Goal: Task Accomplishment & Management: Manage account settings

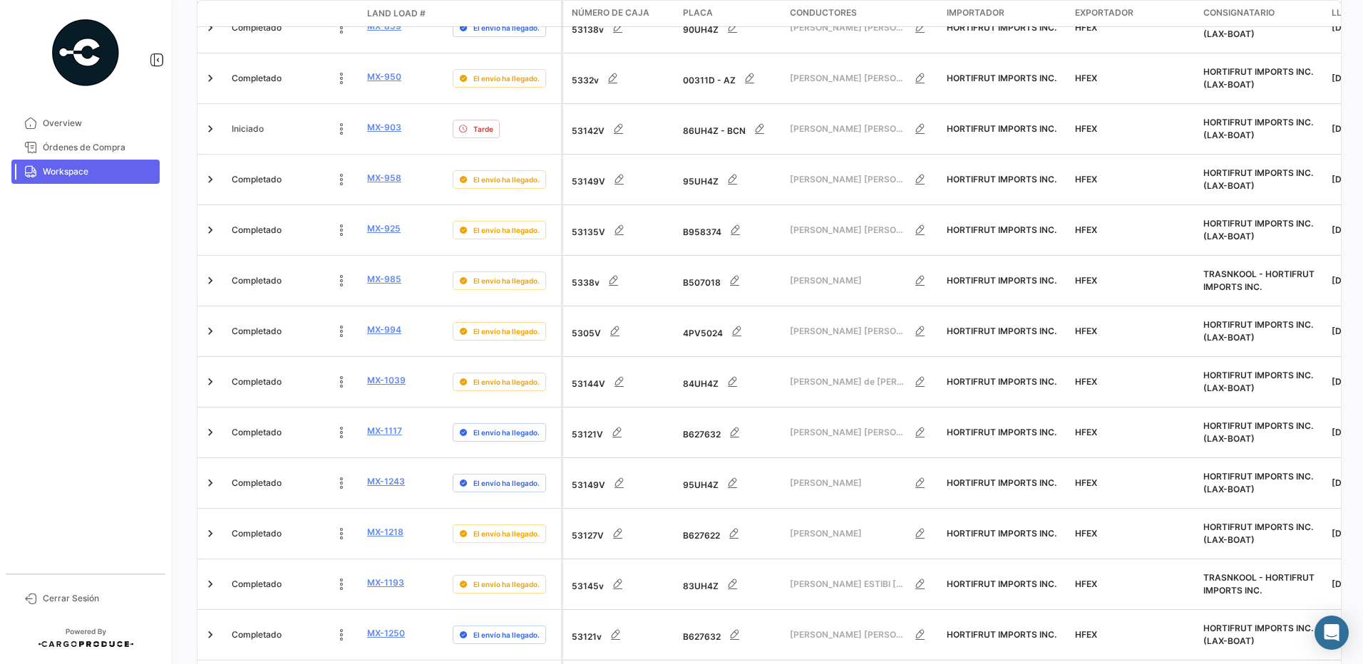
scroll to position [560, 0]
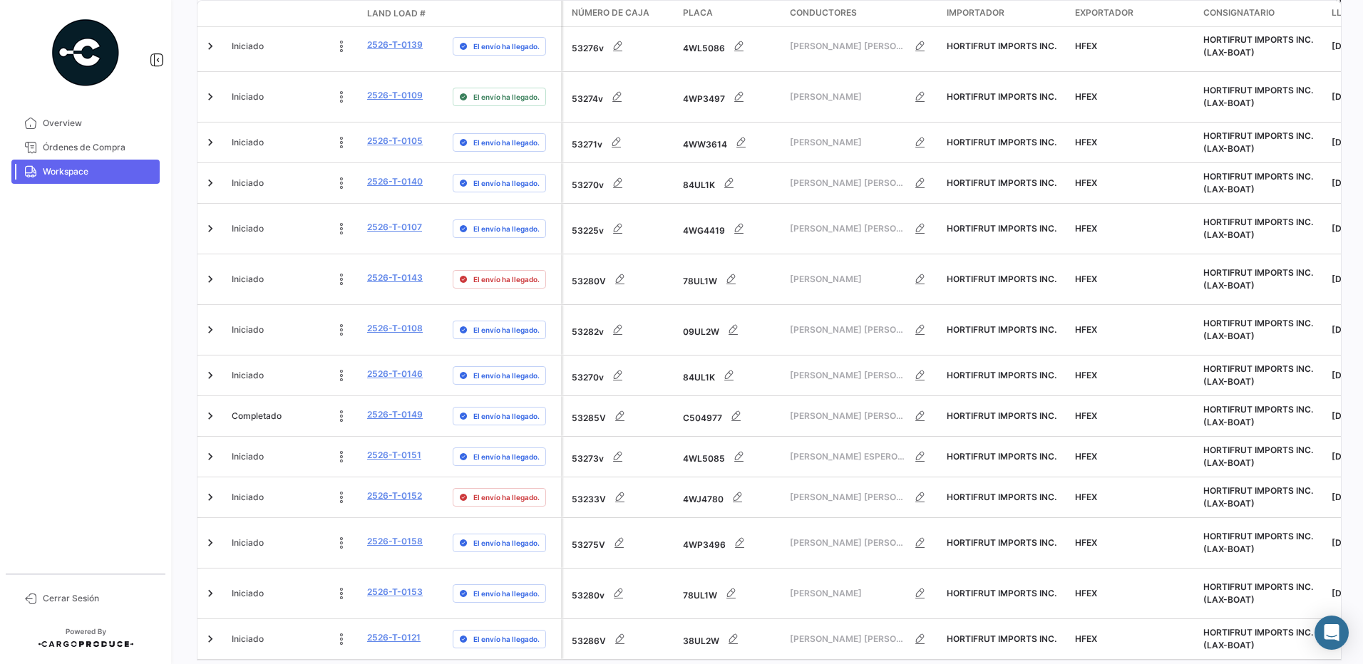
scroll to position [540, 0]
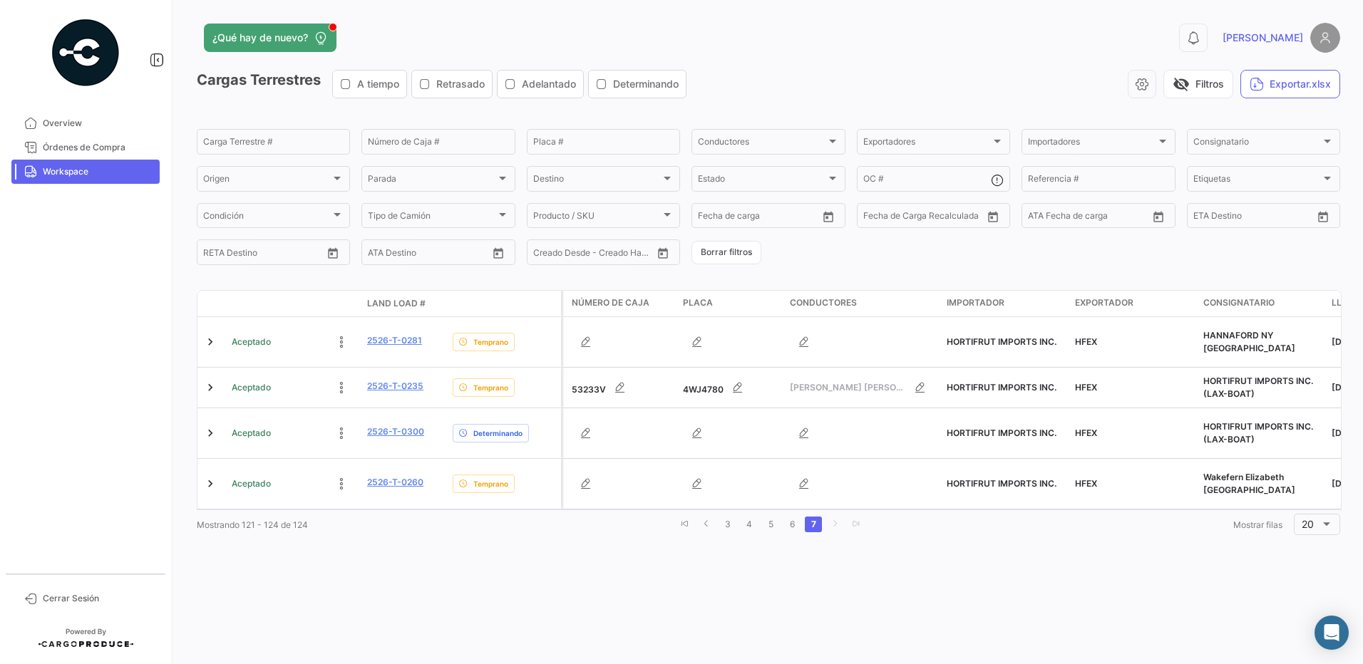
scroll to position [0, 0]
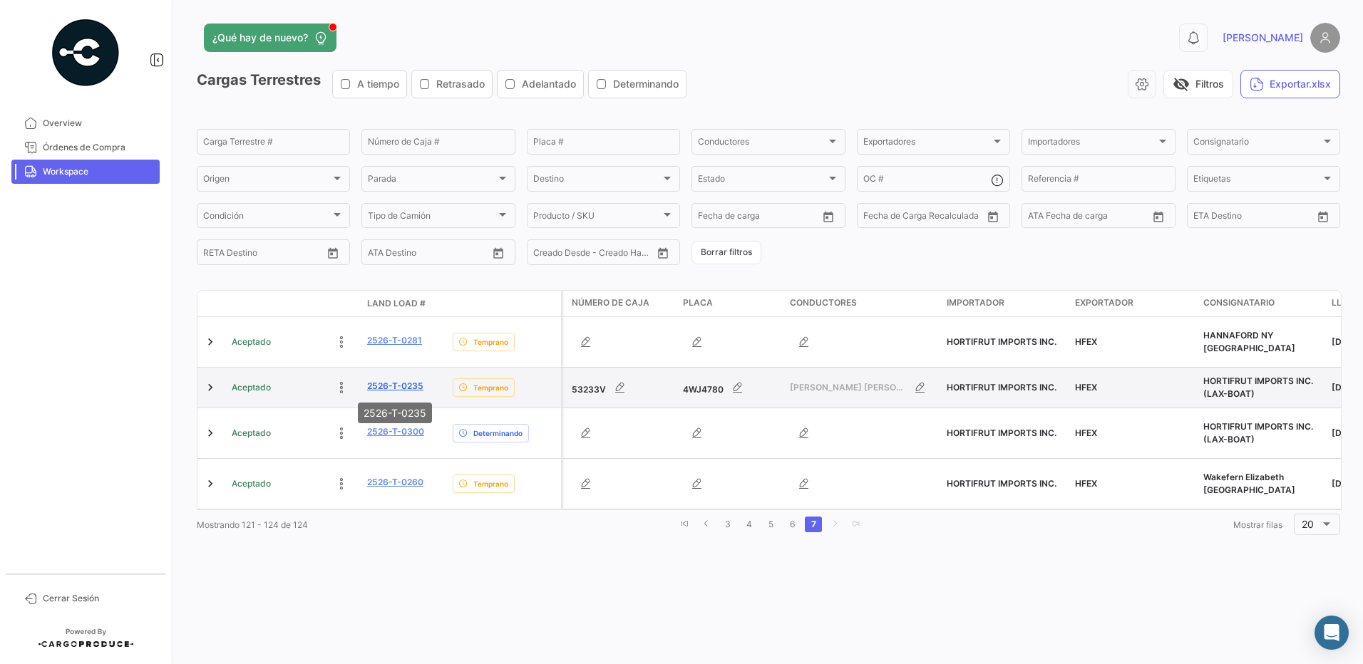
click at [401, 381] on link "2526-T-0235" at bounding box center [395, 386] width 56 height 13
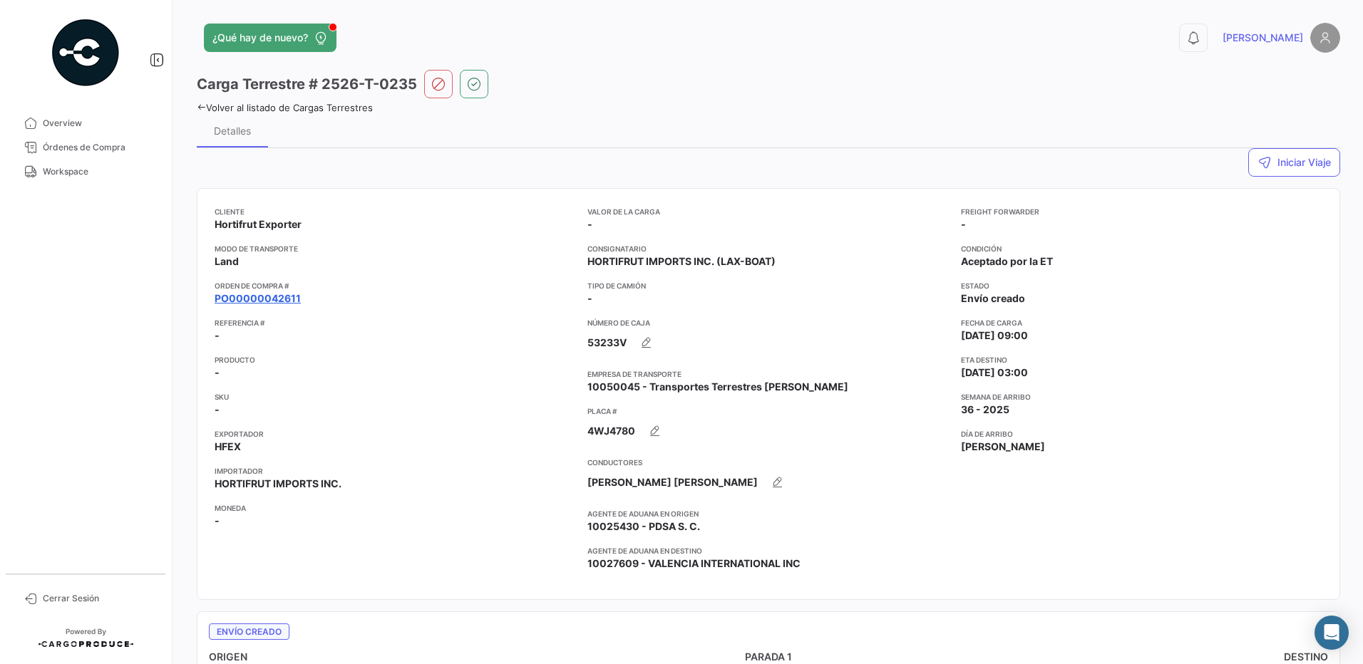
click at [274, 295] on link "PO00000042611" at bounding box center [258, 299] width 86 height 14
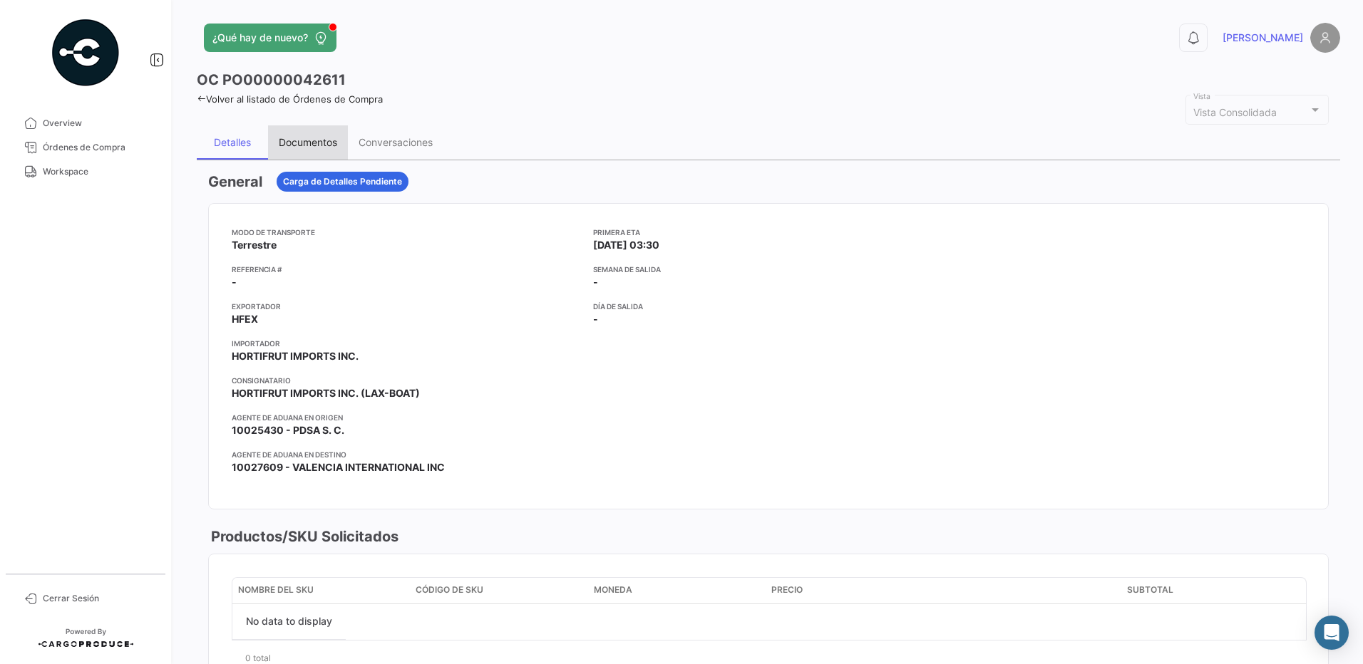
click at [307, 148] on div "Documentos" at bounding box center [308, 142] width 58 height 12
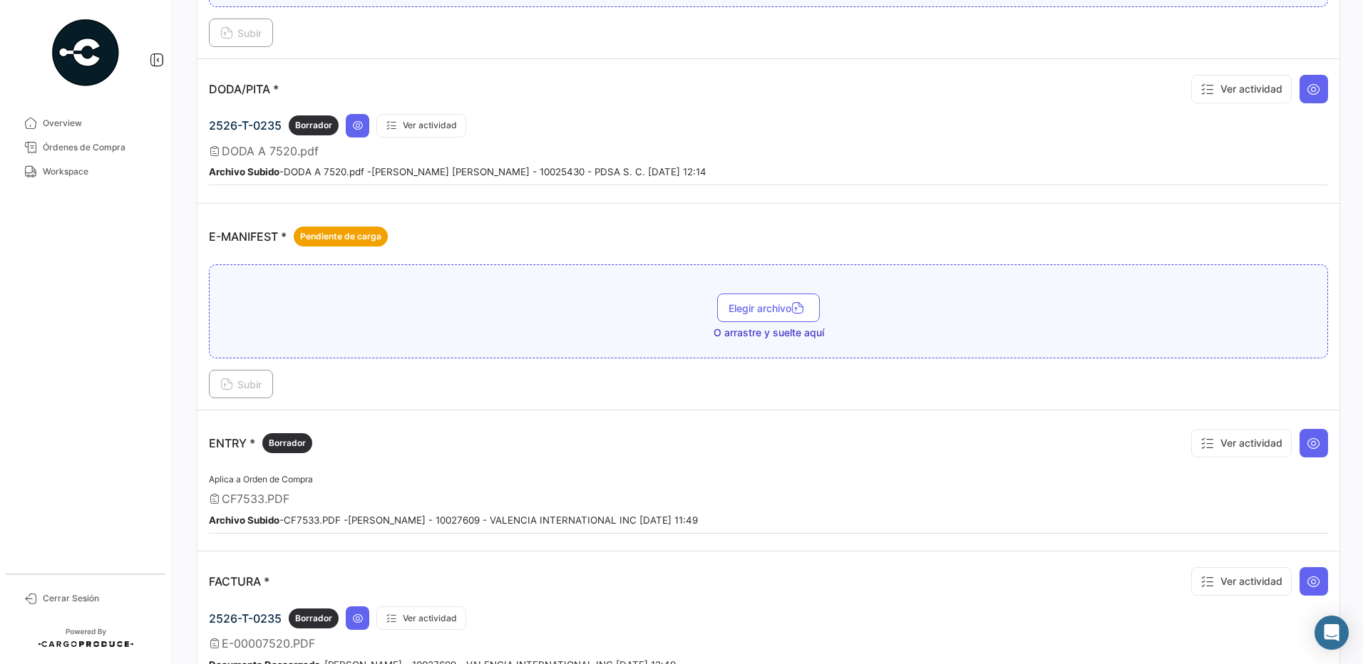
scroll to position [944, 0]
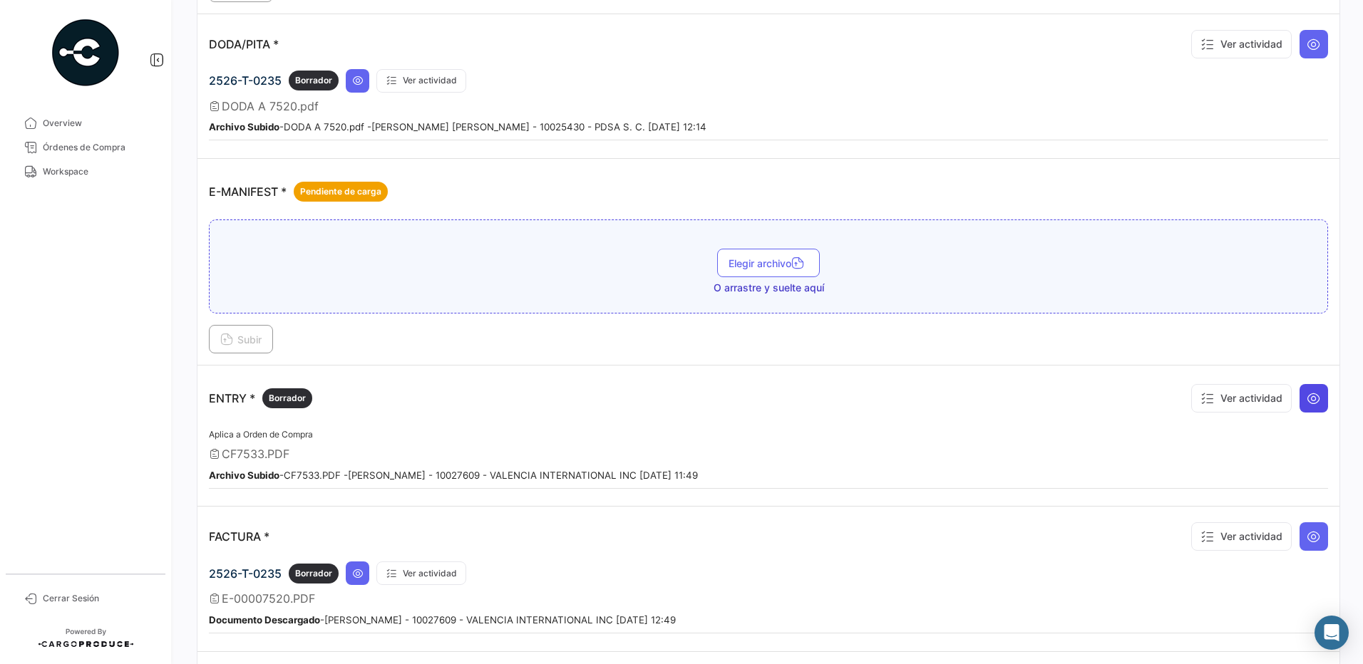
click at [1299, 396] on button at bounding box center [1313, 398] width 29 height 29
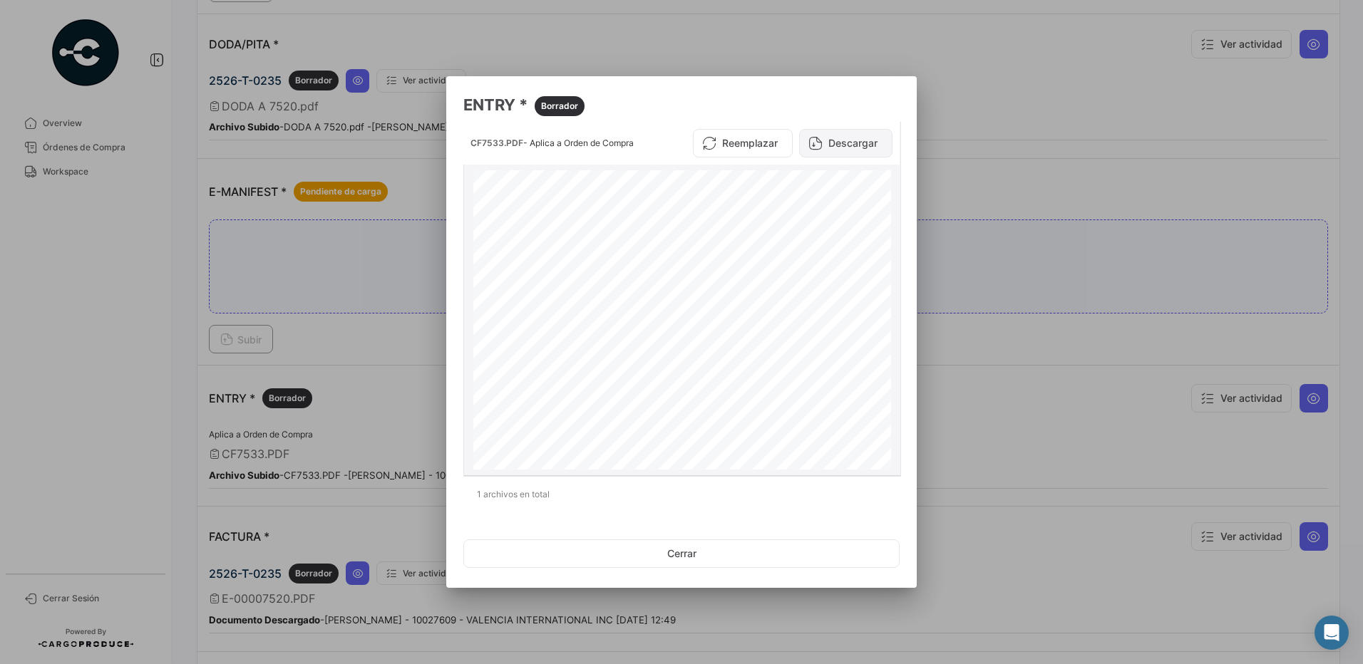
click at [870, 145] on button "Descargar" at bounding box center [845, 143] width 93 height 29
click at [713, 565] on button "Cerrar" at bounding box center [681, 554] width 436 height 29
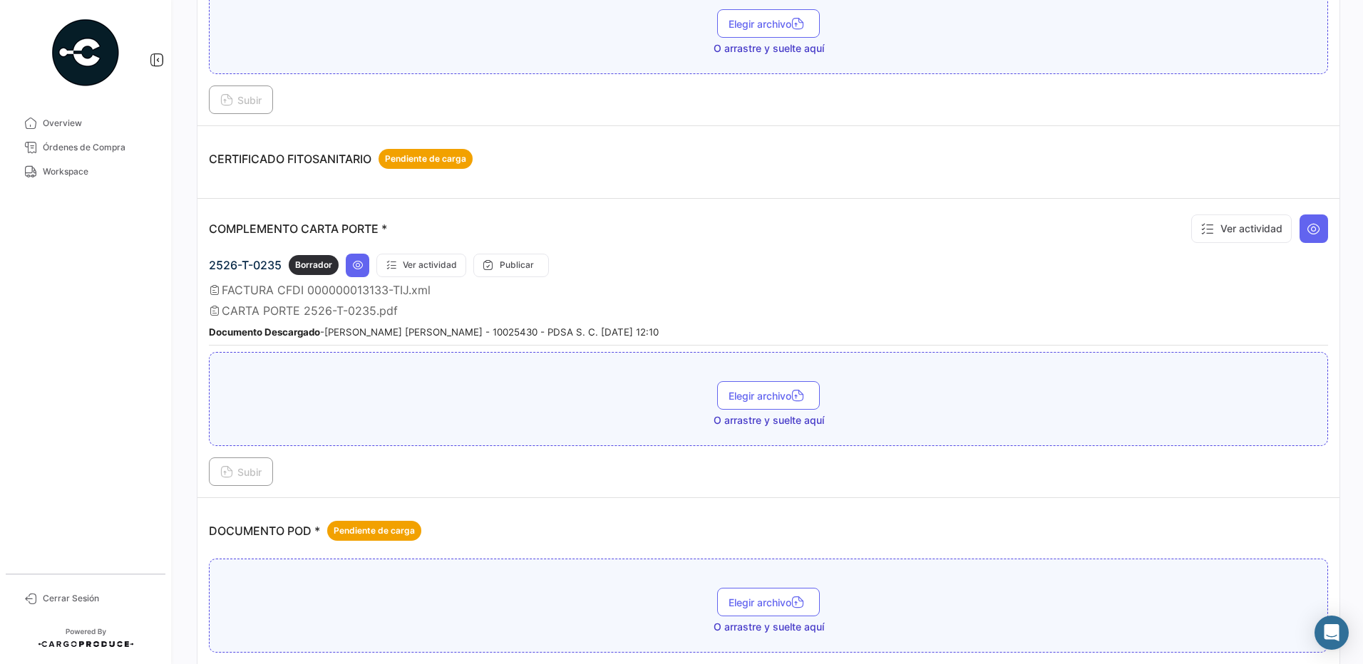
scroll to position [0, 0]
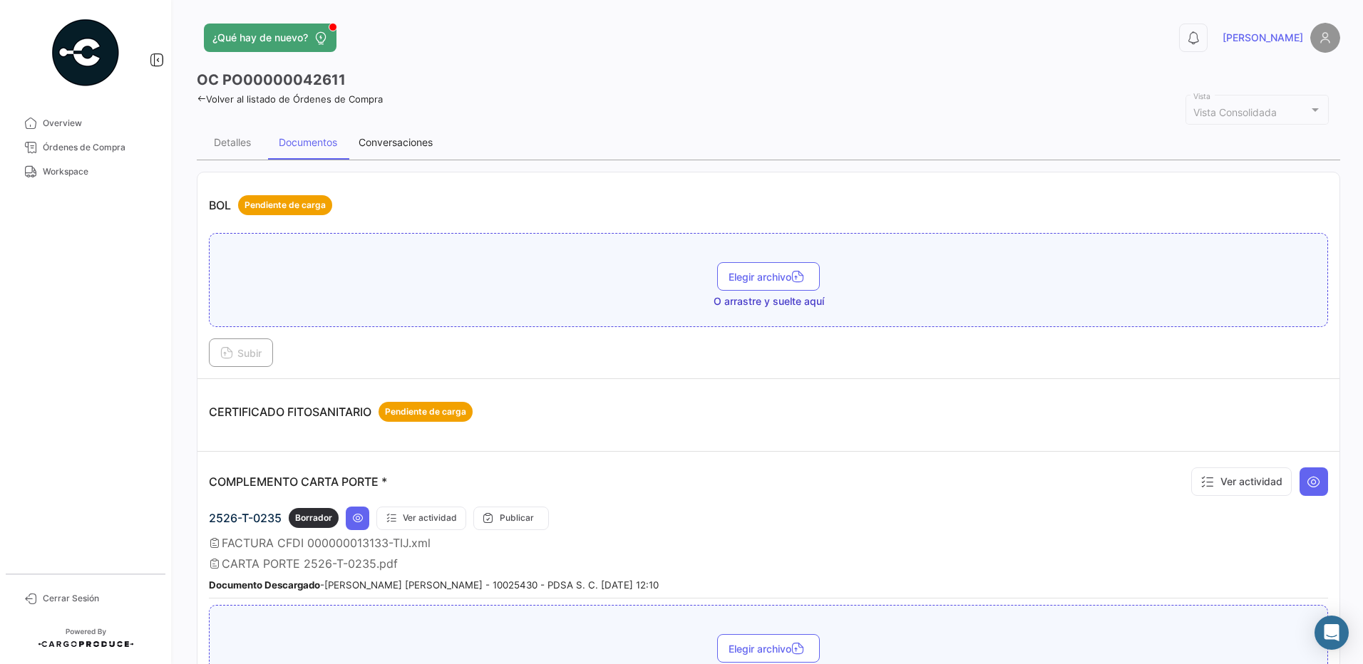
click at [413, 142] on div "Conversaciones" at bounding box center [396, 142] width 74 height 12
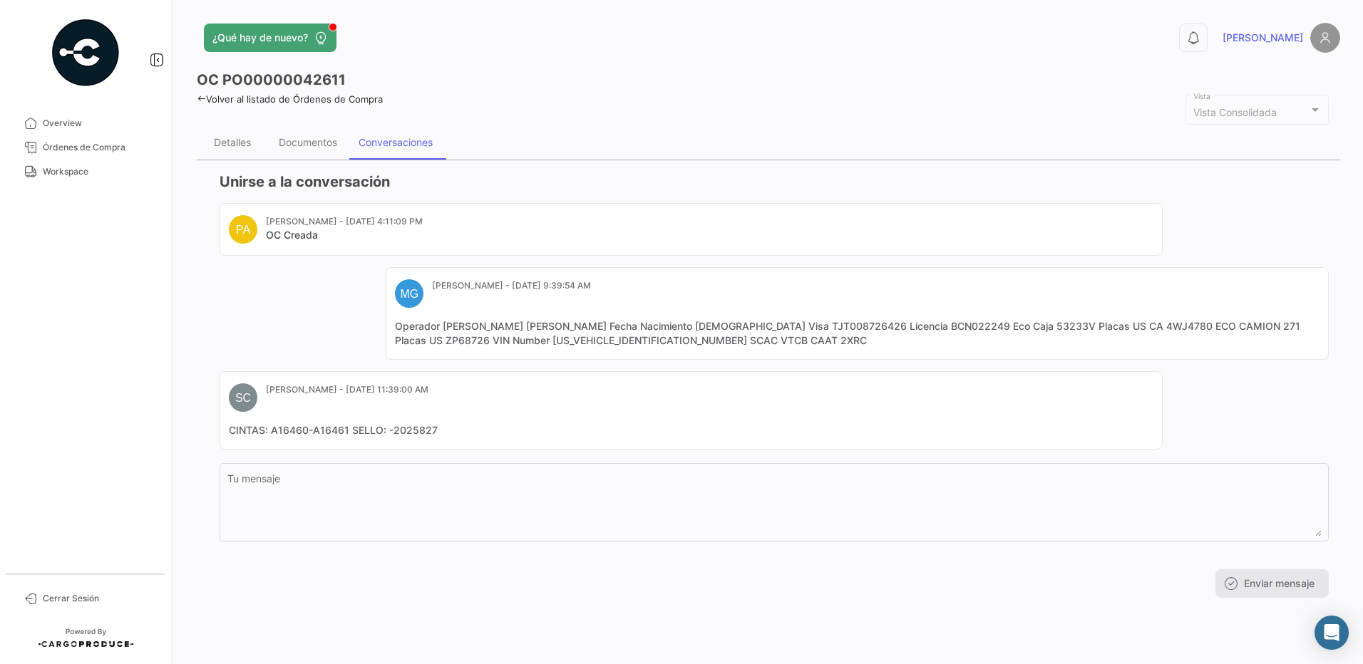
click at [572, 416] on mat-card "SC [PERSON_NAME] - [DATE] 11:39:00 AM CINTAS: A16460-A16461 SELLO: -2025827" at bounding box center [691, 410] width 943 height 78
drag, startPoint x: 440, startPoint y: 433, endPoint x: 393, endPoint y: 431, distance: 46.4
click at [393, 431] on mat-card-content "CINTAS: A16460-A16461 SELLO: -2025827" at bounding box center [691, 430] width 924 height 14
copy mat-card-content "2025827"
click at [291, 148] on div "Documentos" at bounding box center [308, 142] width 58 height 12
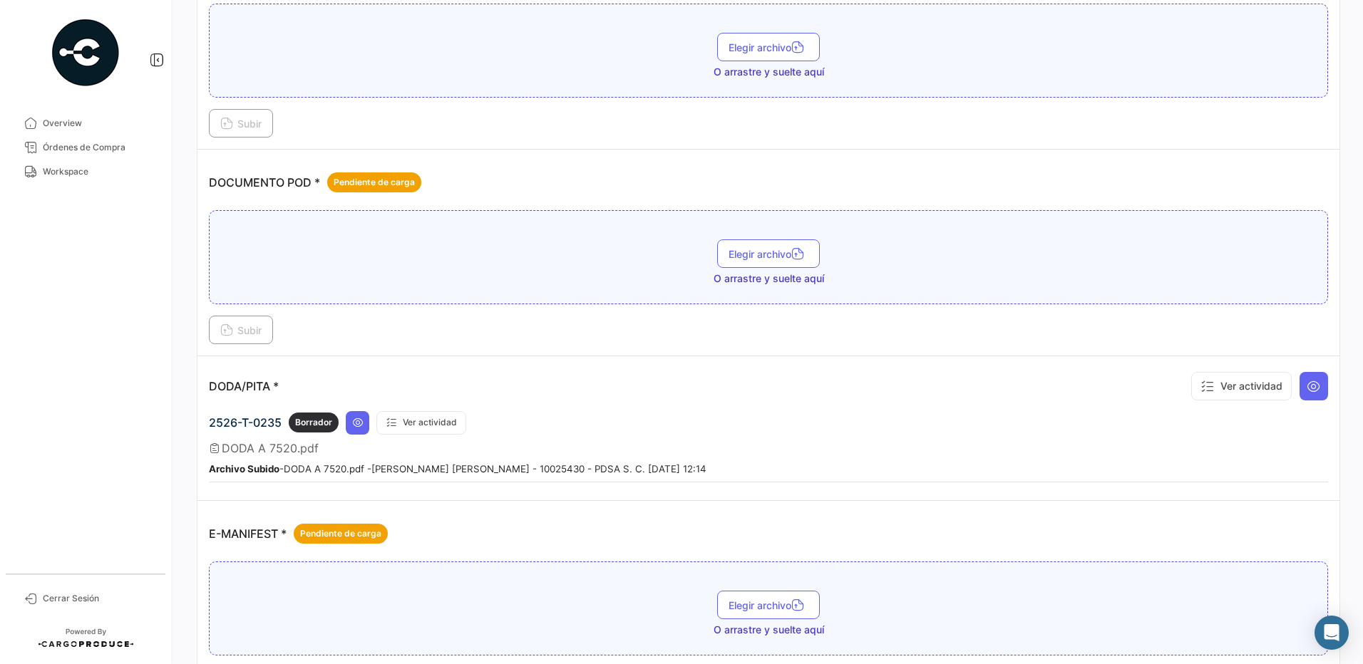
scroll to position [740, 0]
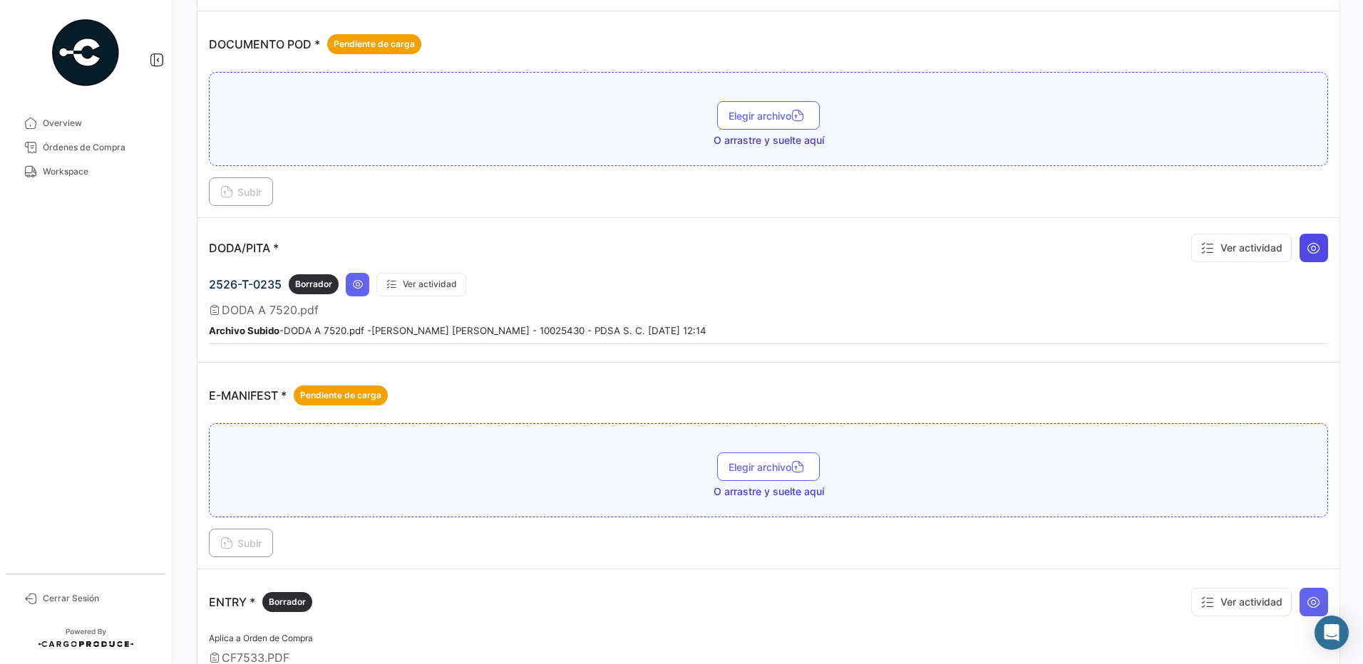
click at [1308, 248] on icon at bounding box center [1313, 248] width 14 height 14
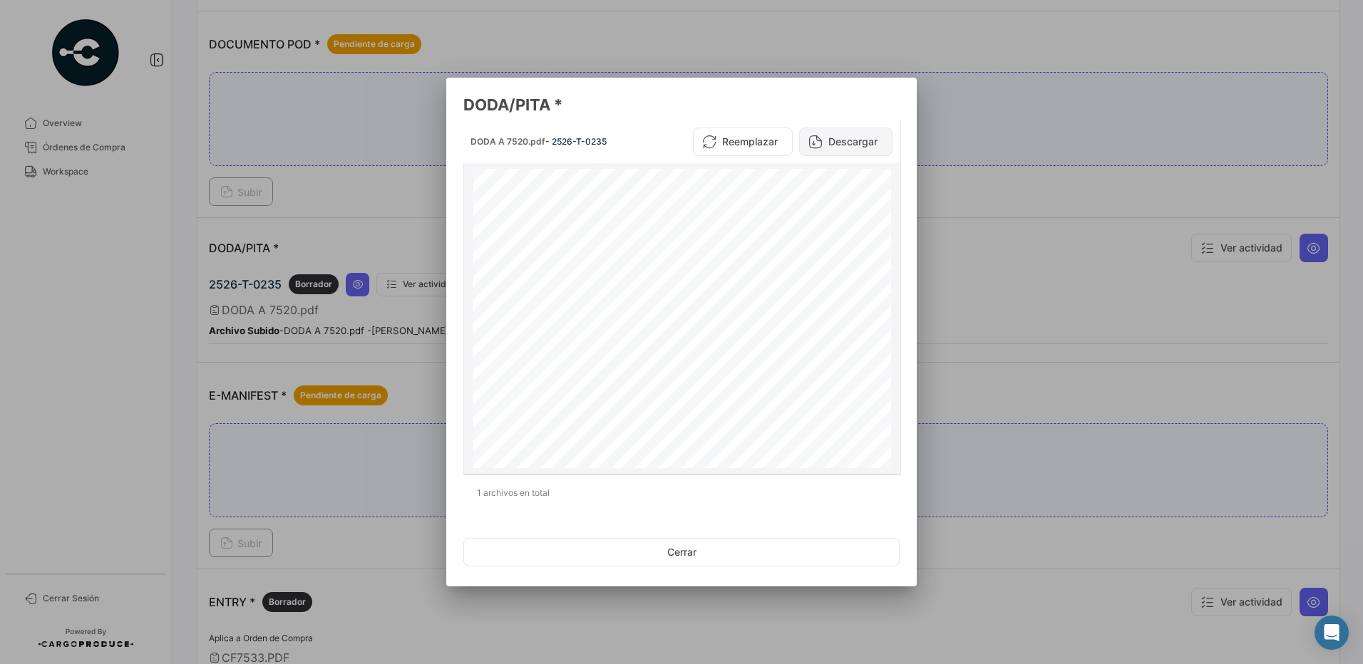
click at [847, 139] on button "Descargar" at bounding box center [845, 142] width 93 height 29
click at [795, 549] on button "Cerrar" at bounding box center [681, 552] width 436 height 29
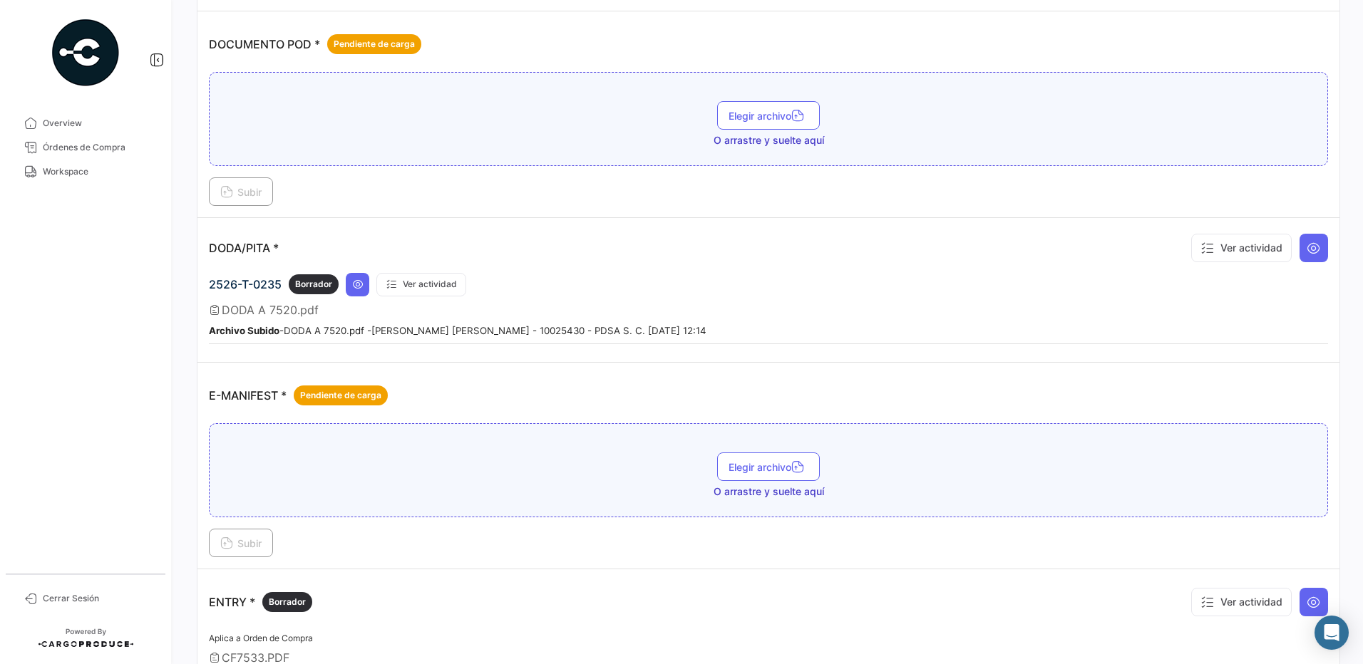
click at [834, 341] on div "2526-T-0235 Borrador Ver actividad DODA A 7520.pdf Archivo Subido - DODA A 7520…" at bounding box center [768, 309] width 1119 height 72
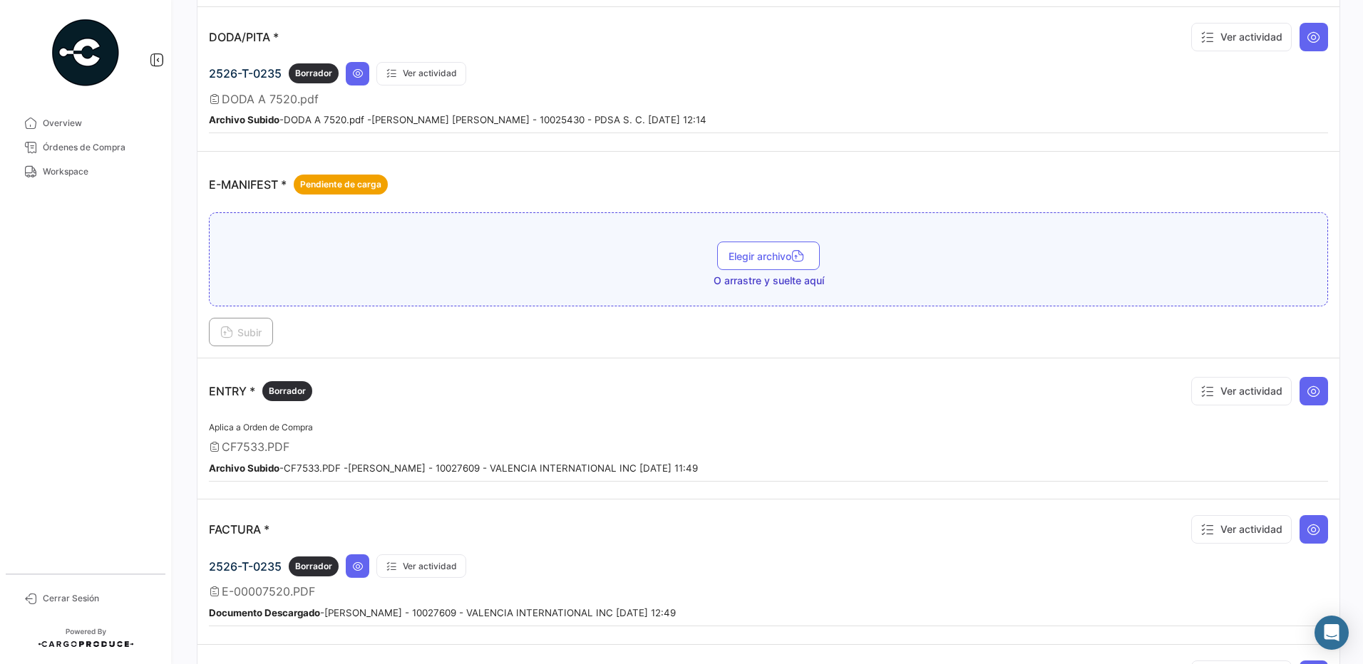
scroll to position [1103, 0]
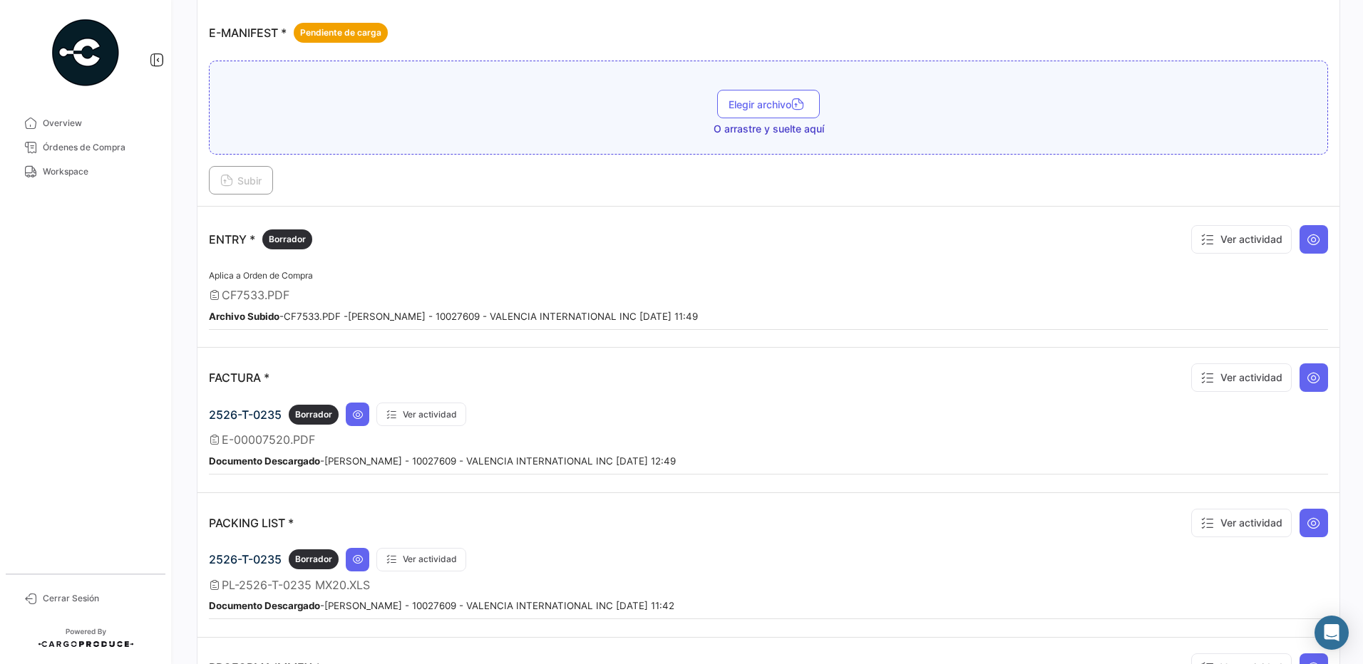
click at [437, 275] on div "Aplica a Orden de Compra CF7533.PDF Archivo Subido - CF7533.PDF - [PERSON_NAME]…" at bounding box center [768, 298] width 1119 height 63
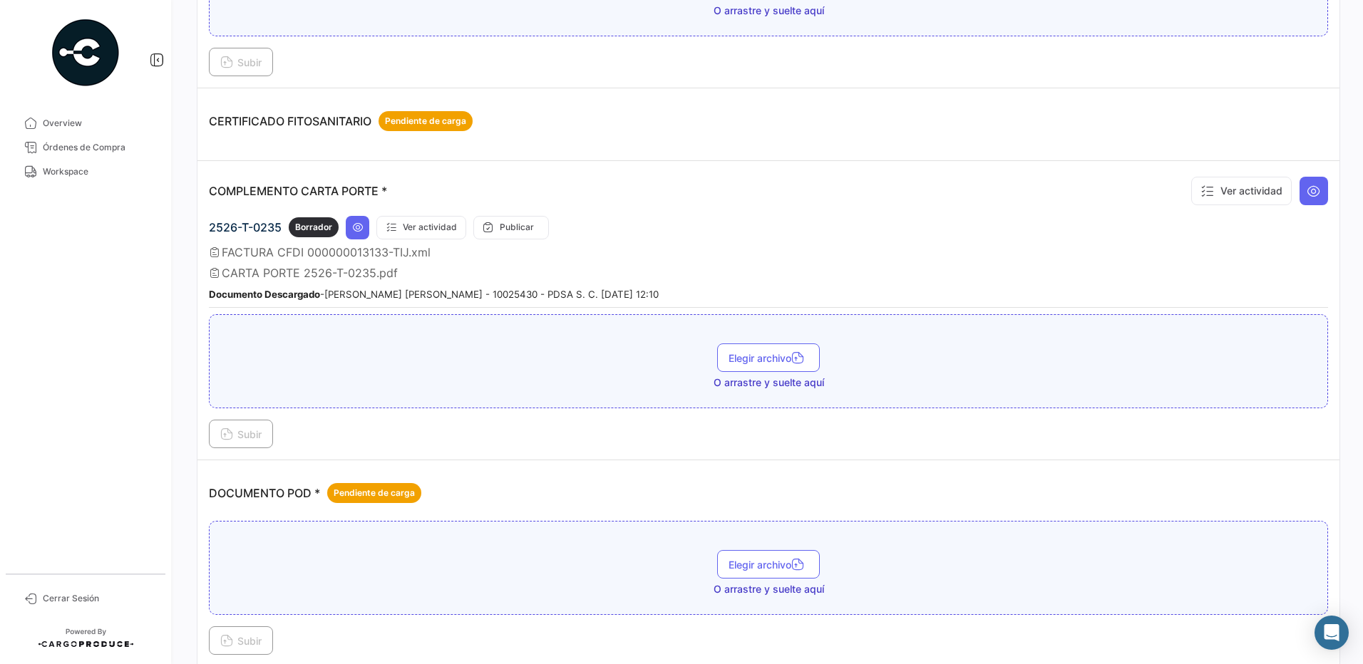
scroll to position [0, 0]
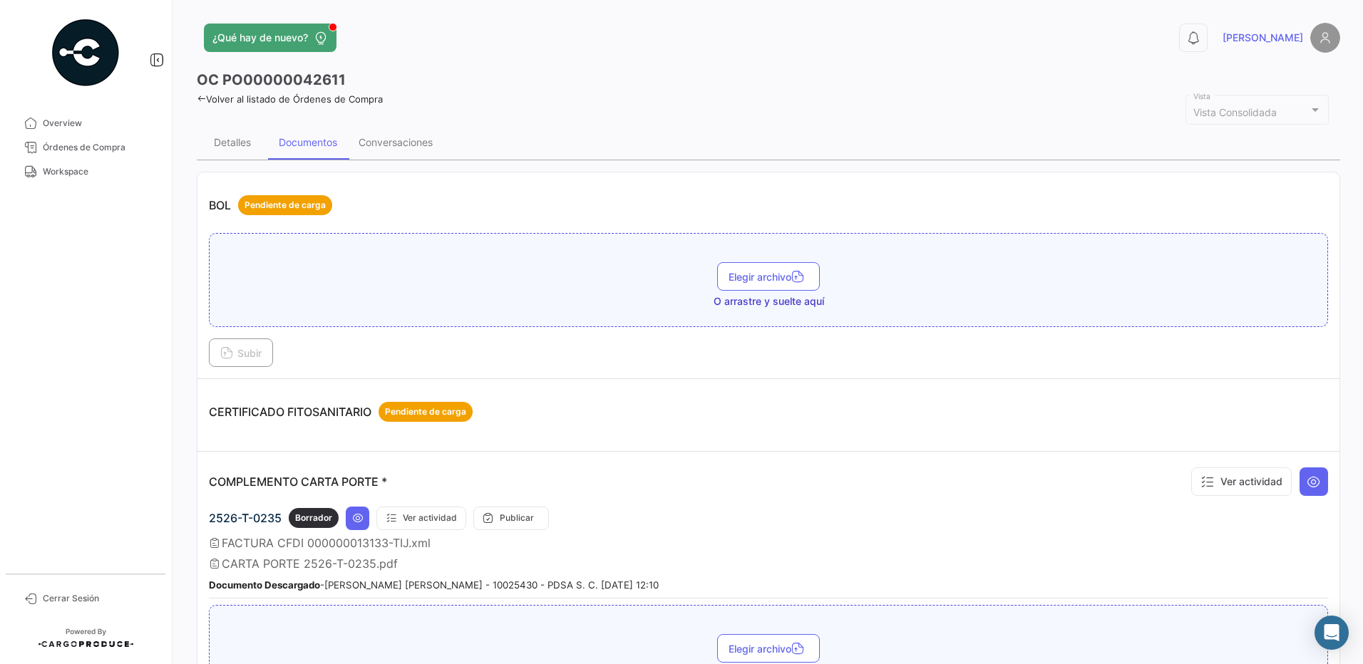
click at [612, 195] on div "BOL Pendiente de carga" at bounding box center [768, 205] width 1119 height 43
drag, startPoint x: 66, startPoint y: 161, endPoint x: 71, endPoint y: 148, distance: 13.8
click at [66, 161] on link "Workspace" at bounding box center [85, 172] width 148 height 24
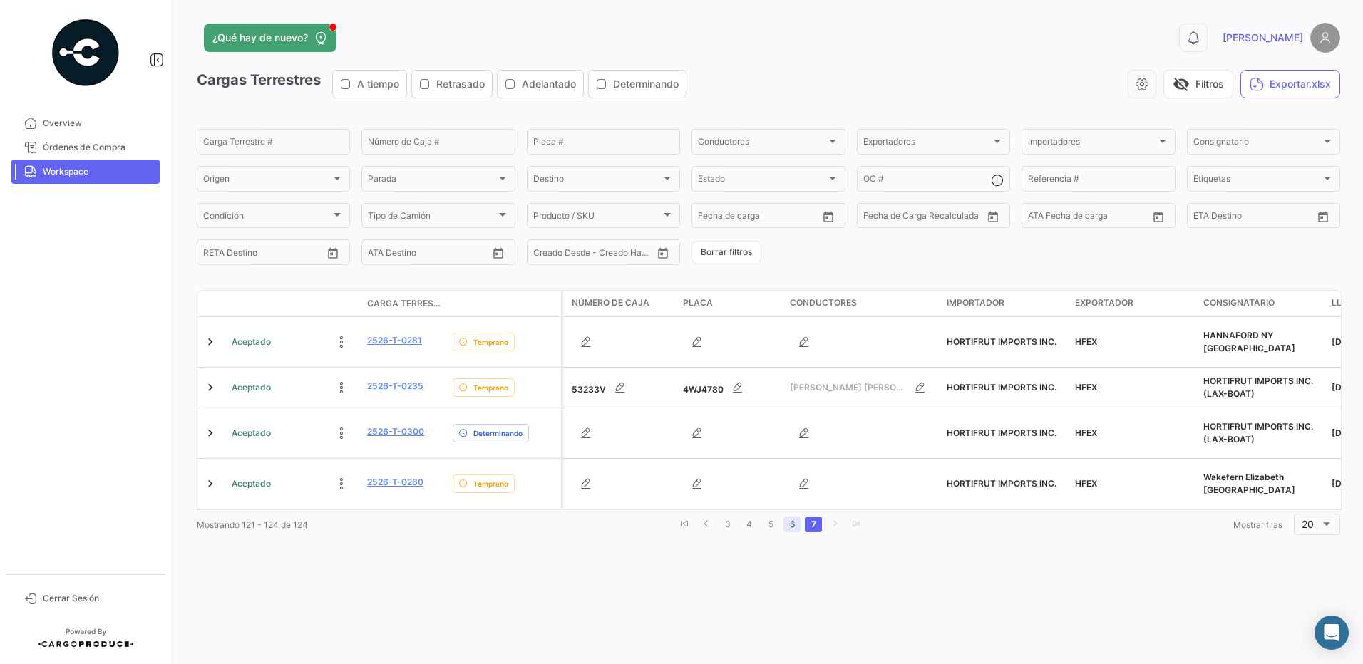
click at [785, 527] on link "6" at bounding box center [791, 525] width 17 height 16
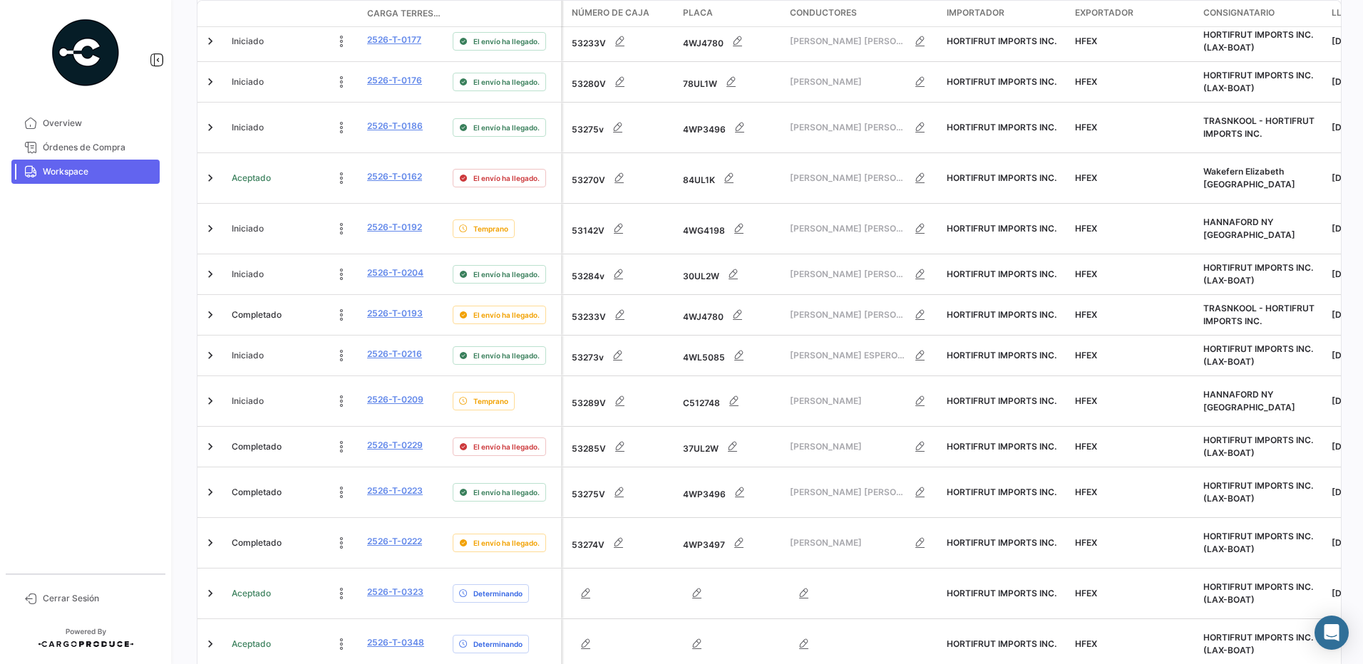
drag, startPoint x: 607, startPoint y: 589, endPoint x: 735, endPoint y: 593, distance: 128.3
click at [735, 593] on datatable-body "Iniciado 2526-T-0194 El envío ha llegado. 53275V 4WP3496 [PERSON_NAME] [PERSON_…" at bounding box center [769, 209] width 1145 height 923
drag, startPoint x: 735, startPoint y: 593, endPoint x: 1089, endPoint y: 618, distance: 355.1
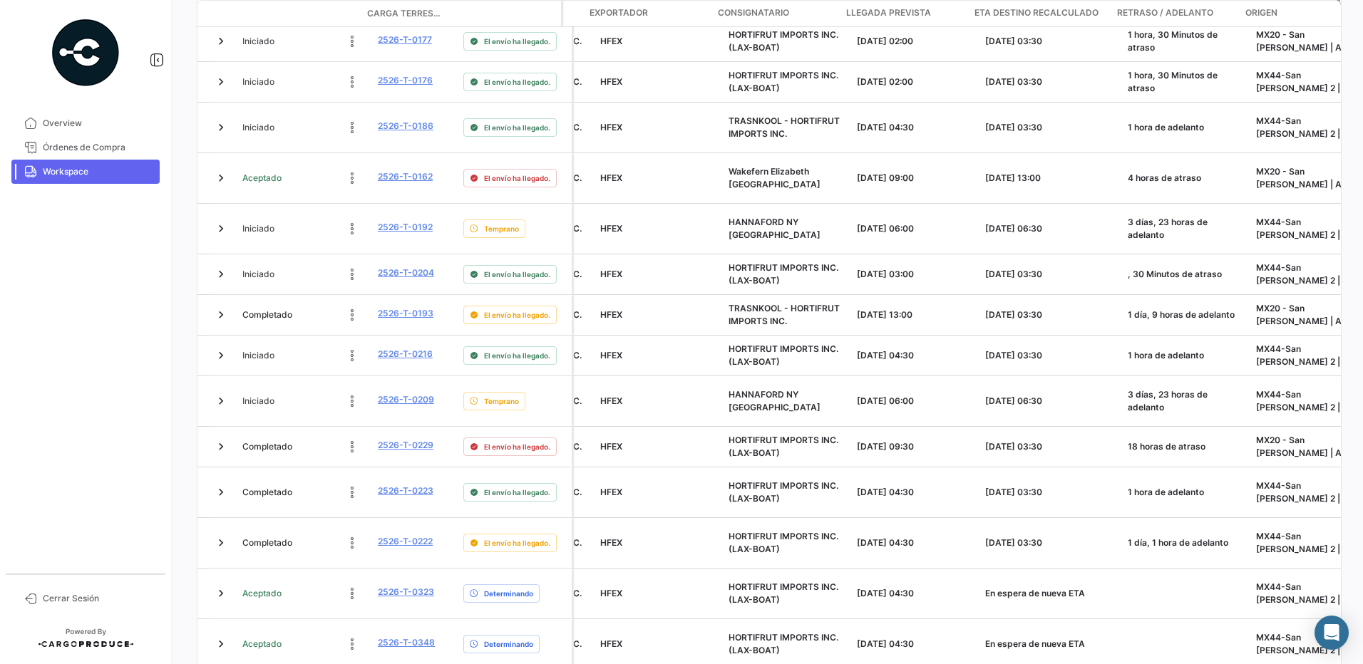
scroll to position [0, 569]
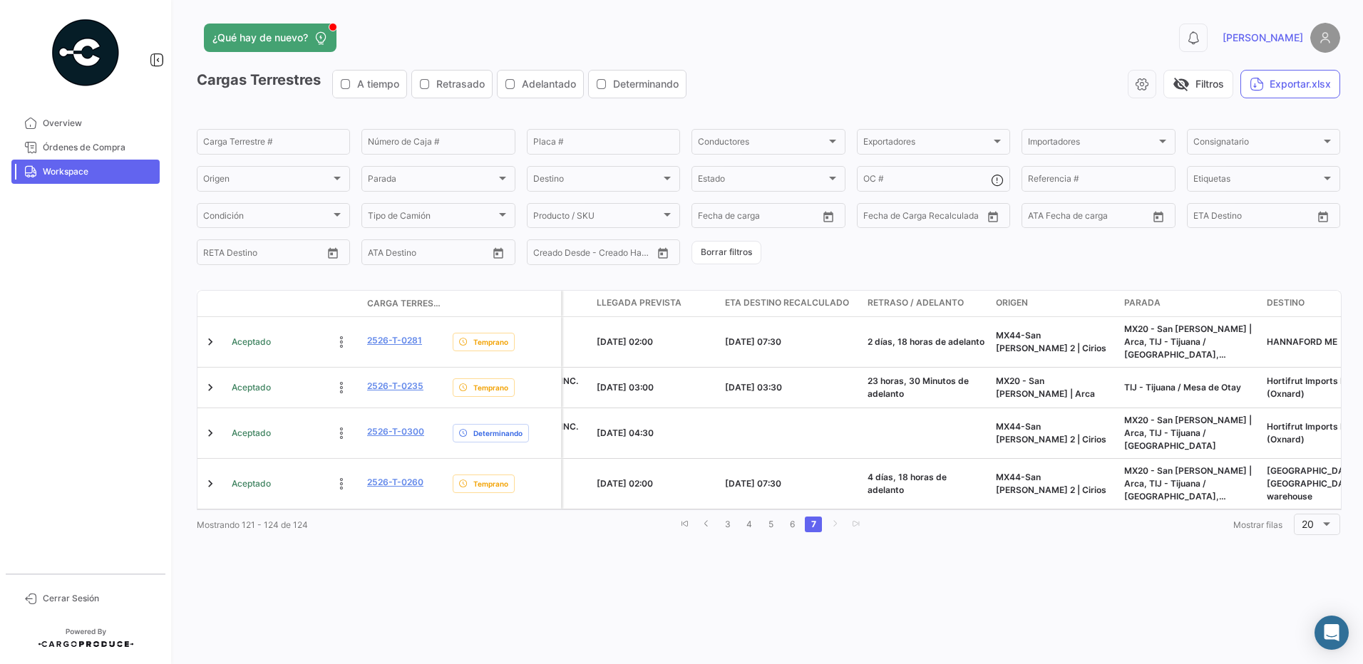
scroll to position [0, 820]
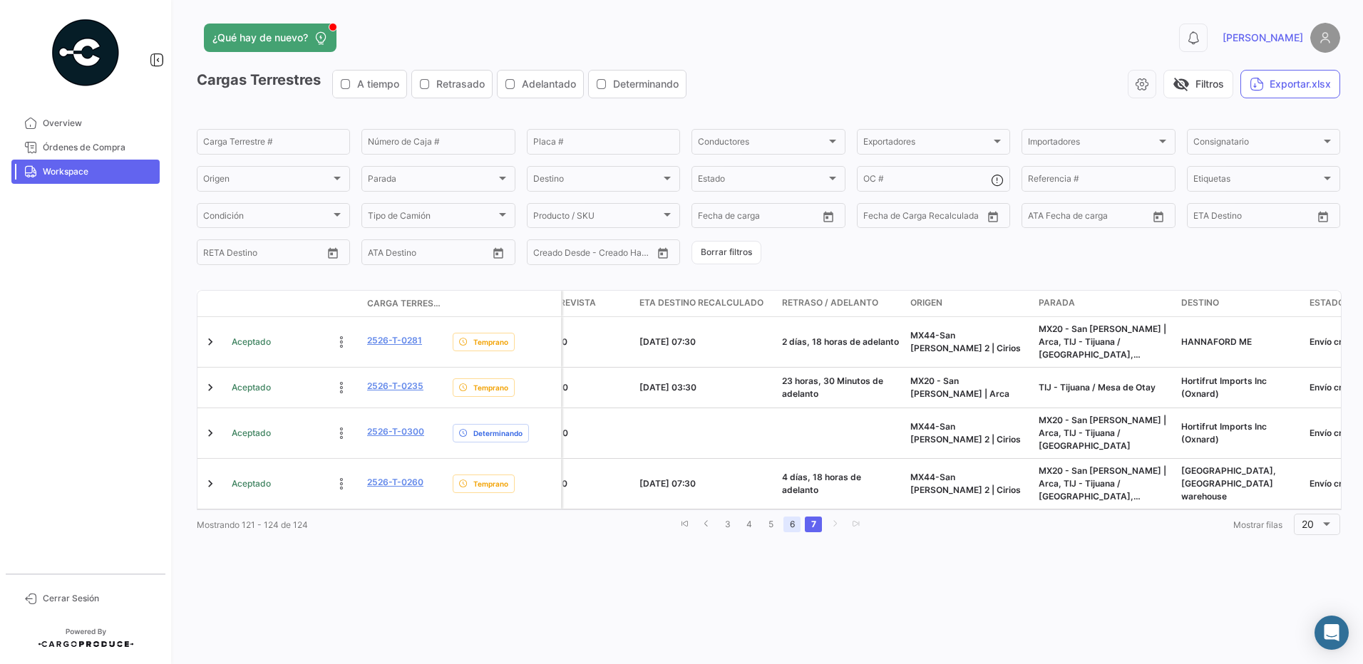
click at [787, 526] on link "6" at bounding box center [791, 525] width 17 height 16
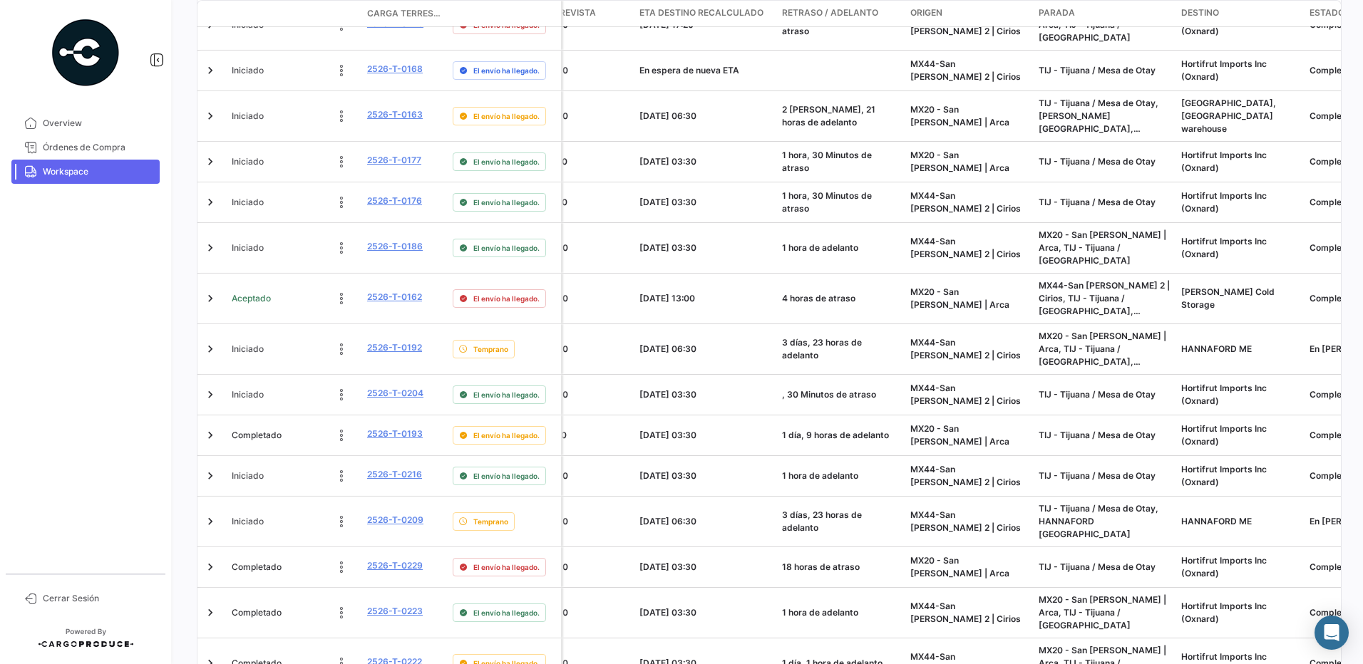
scroll to position [569, 0]
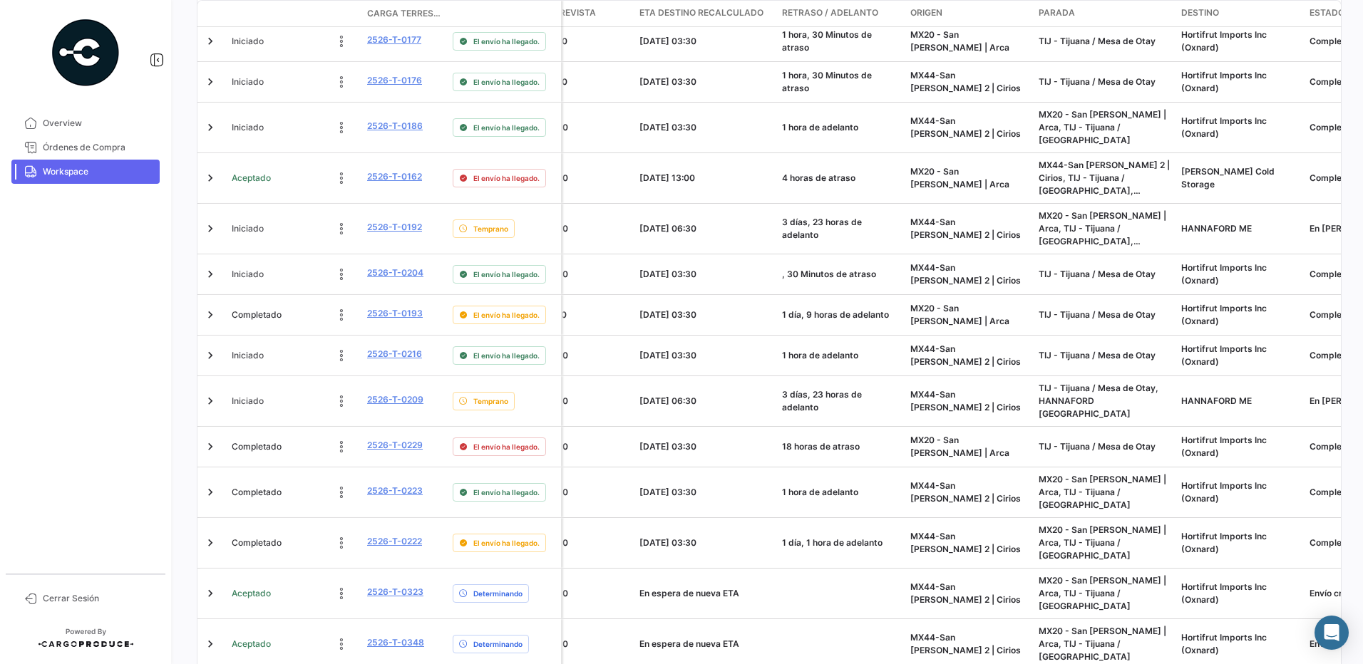
drag, startPoint x: 831, startPoint y: 600, endPoint x: 901, endPoint y: 602, distance: 69.9
click at [901, 602] on div "Estado Carga Terrestre # Delay Status Número de Caja Placa Conductores Importad…" at bounding box center [768, 210] width 1143 height 979
drag, startPoint x: 901, startPoint y: 602, endPoint x: 896, endPoint y: 613, distance: 11.8
click at [977, 634] on div "¿Qué hay de nuevo? 0 [PERSON_NAME] Terrestres A tiempo Retrasado Adelantado Det…" at bounding box center [768, 332] width 1189 height 664
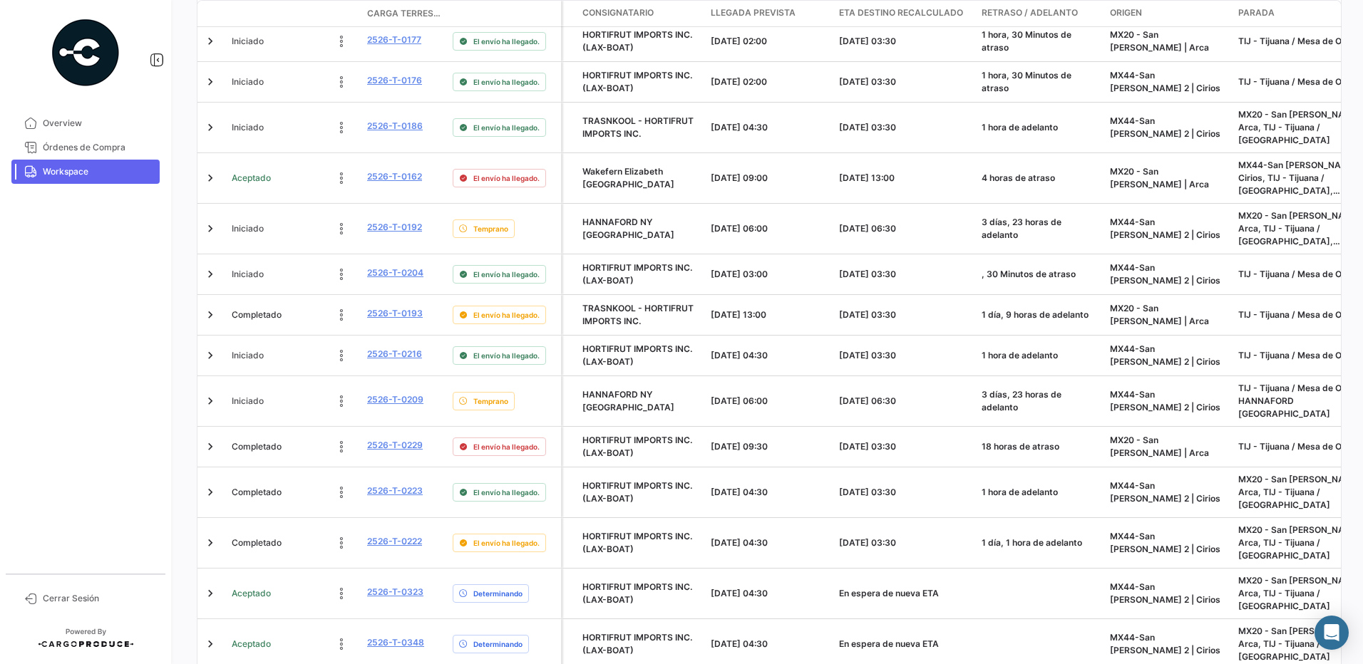
scroll to position [0, 558]
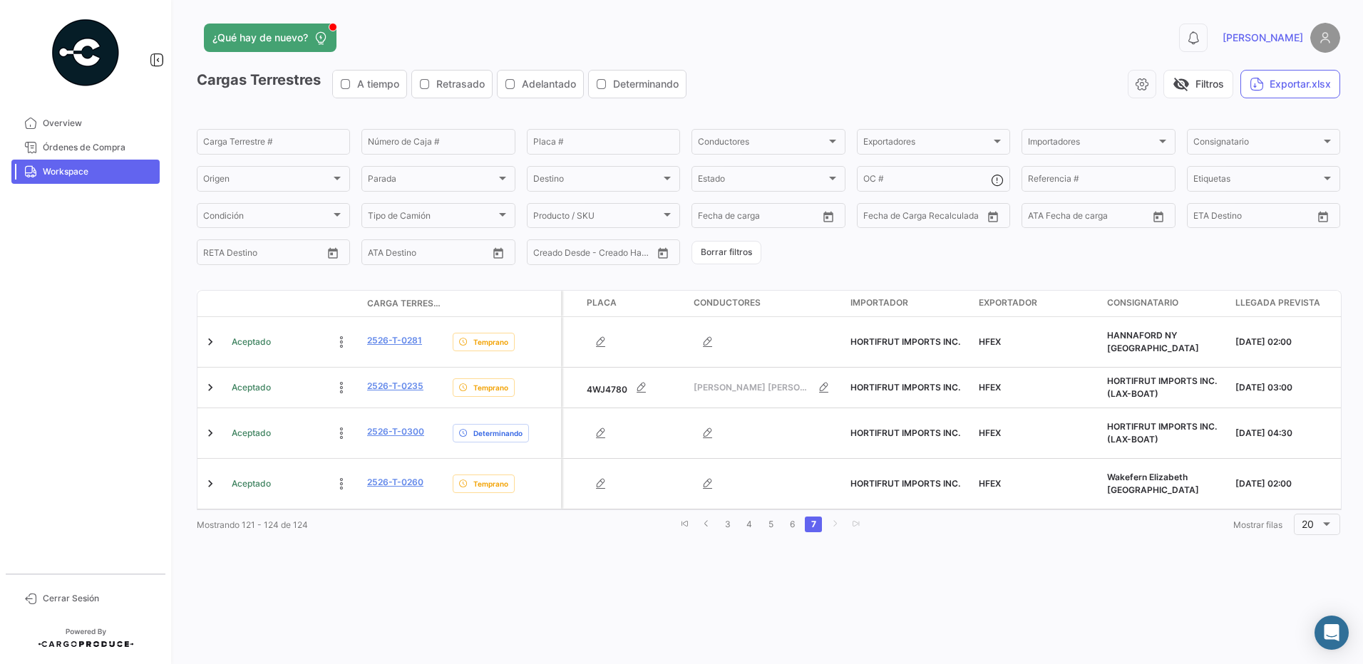
scroll to position [0, 0]
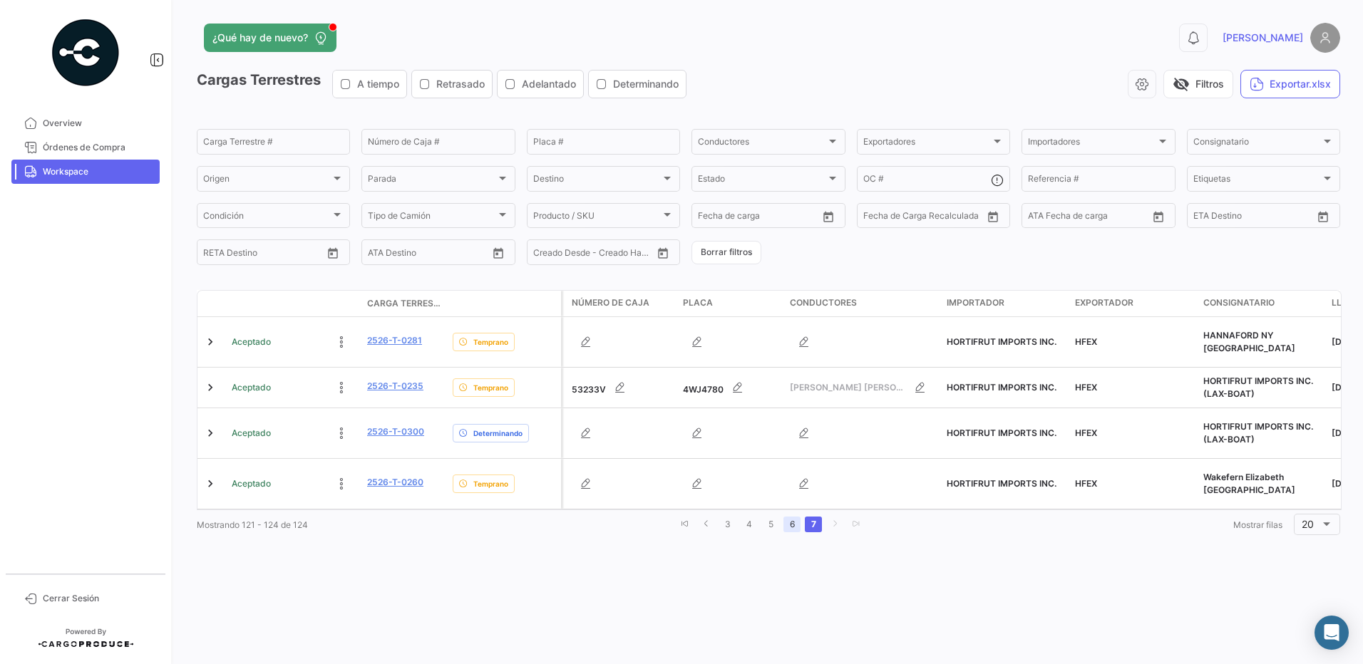
click at [786, 521] on link "6" at bounding box center [791, 525] width 17 height 16
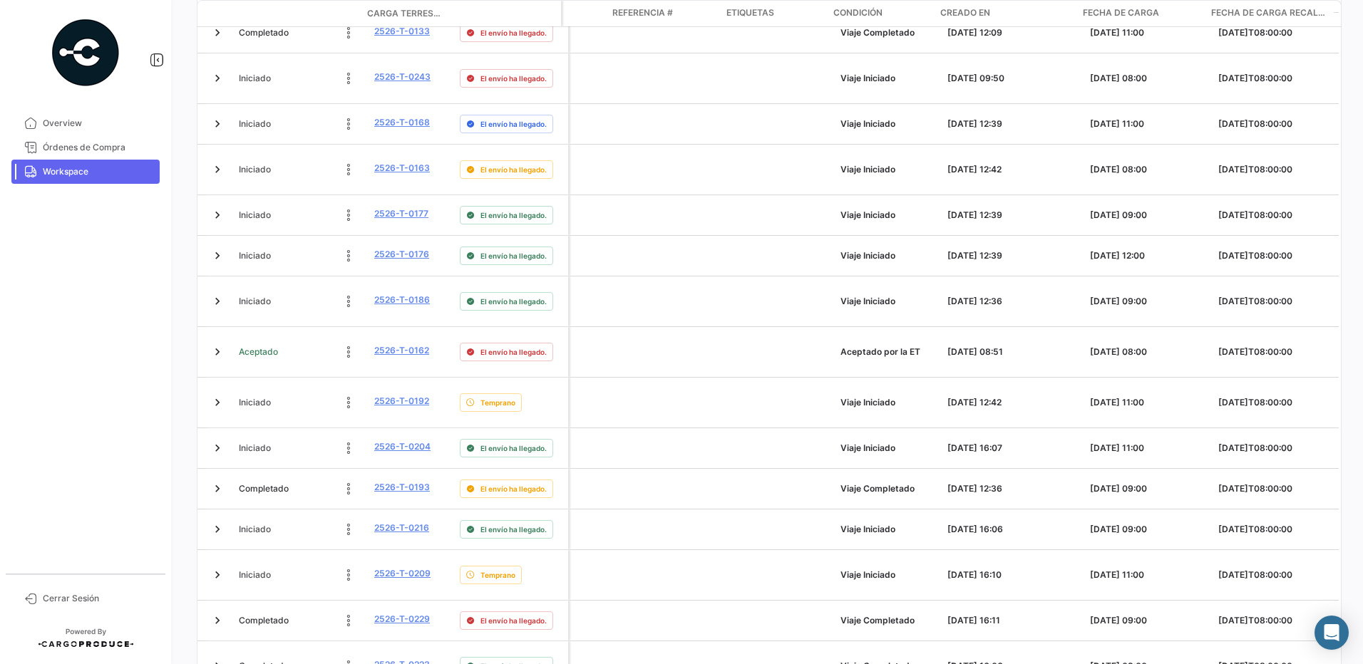
scroll to position [569, 0]
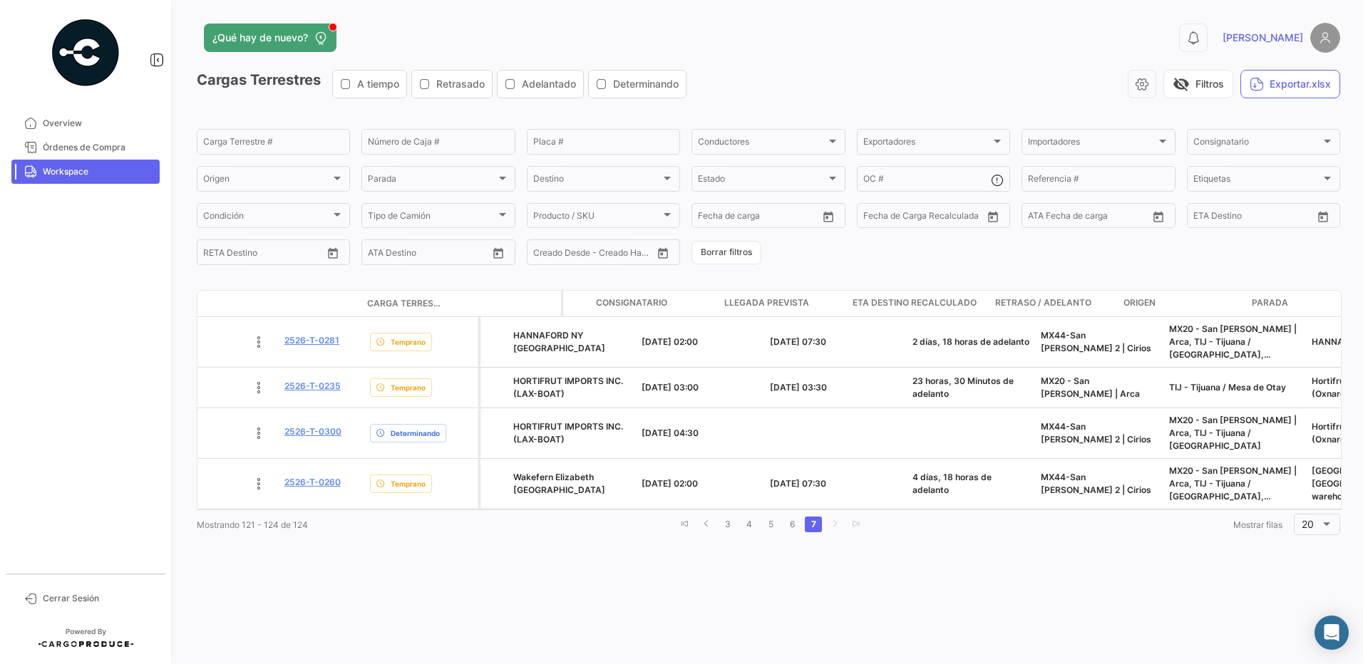
scroll to position [0, 607]
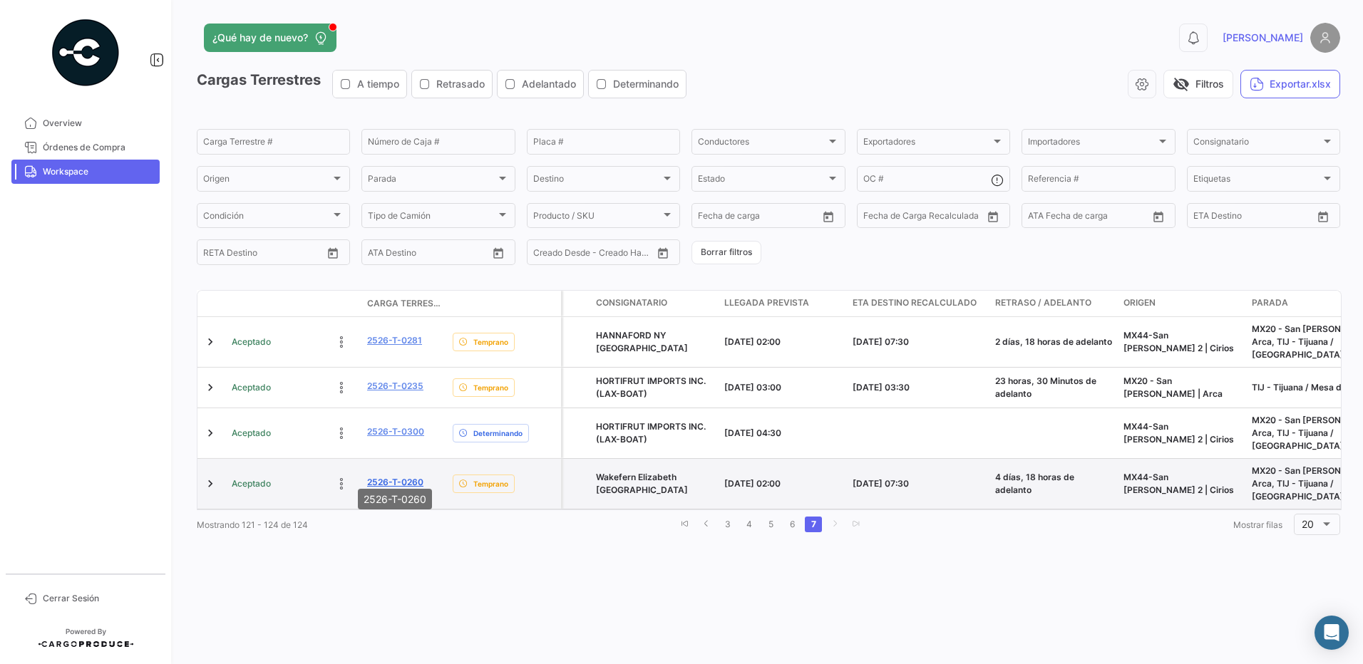
click at [401, 476] on link "2526-T-0260" at bounding box center [395, 482] width 56 height 13
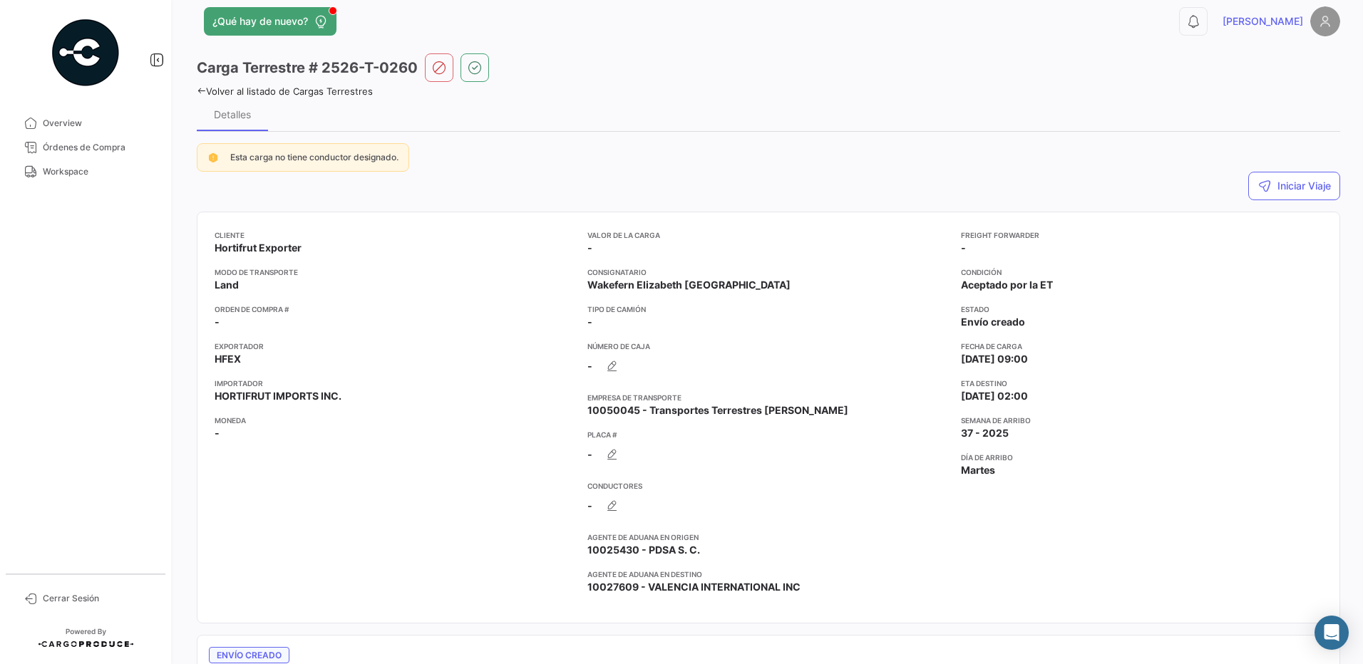
scroll to position [25, 0]
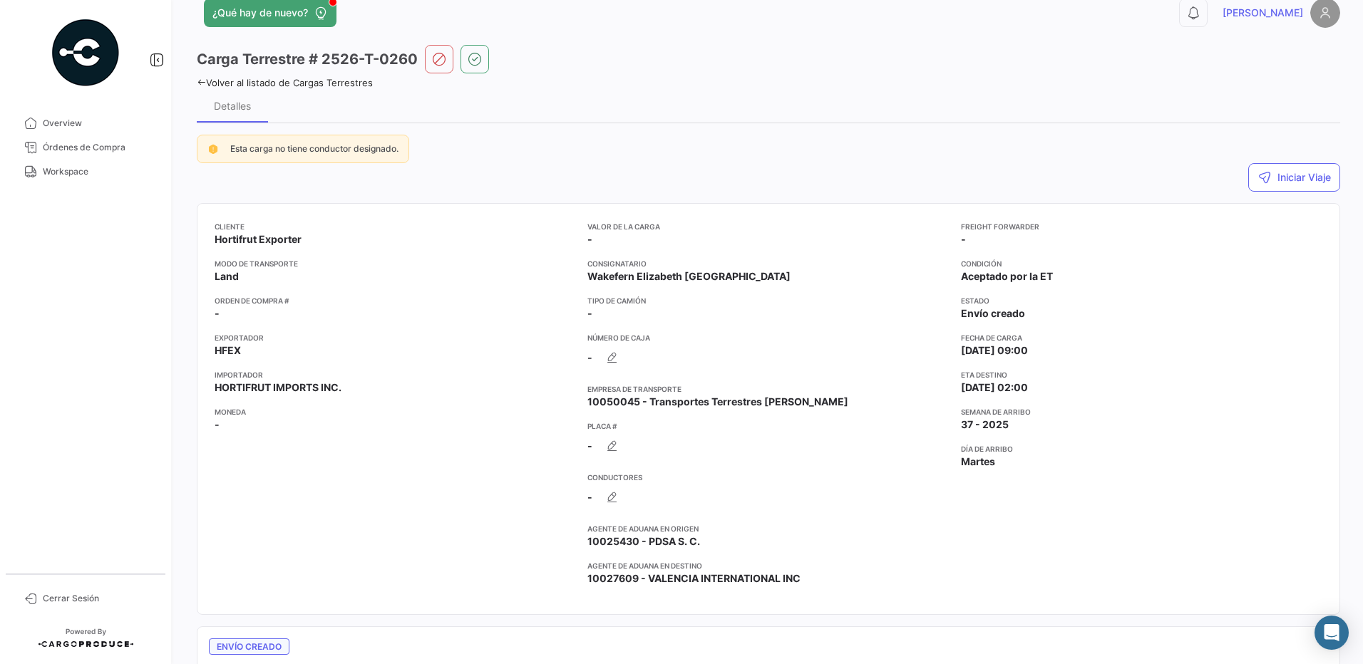
click at [202, 78] on icon at bounding box center [201, 82] width 9 height 9
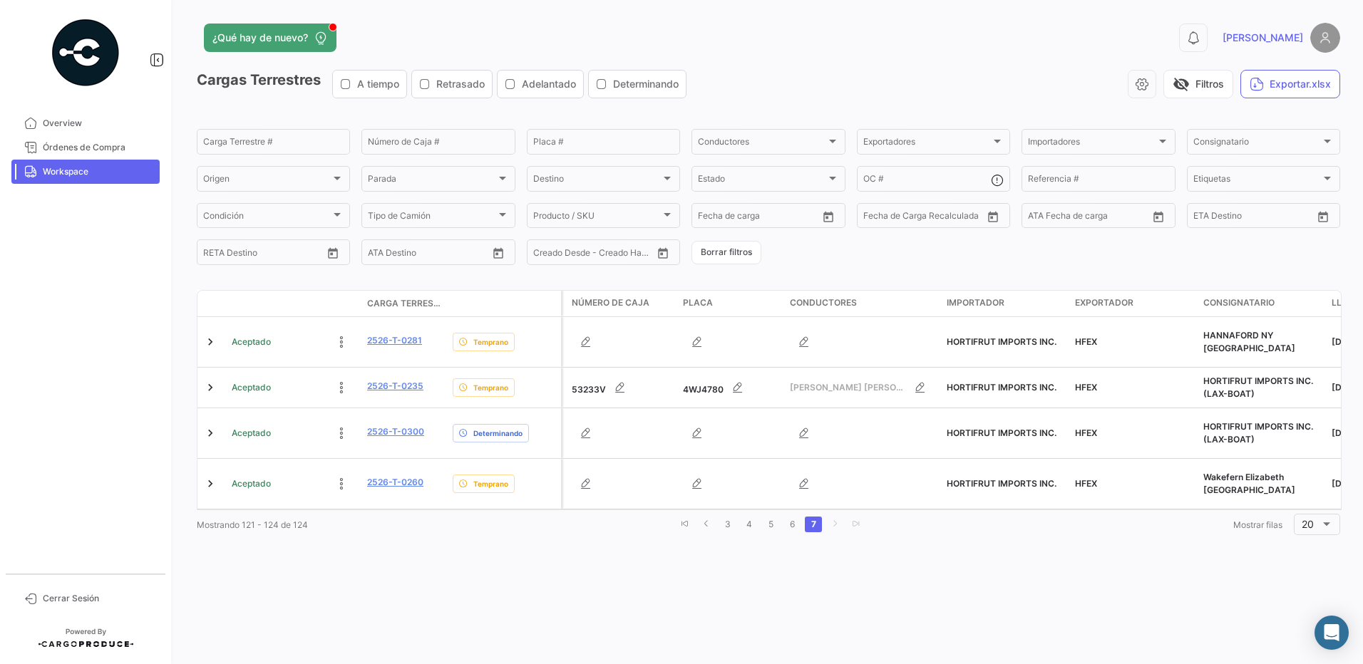
click at [799, 546] on div "¿Qué hay de nuevo? 0 [PERSON_NAME] Terrestres A tiempo Retrasado Adelantado Det…" at bounding box center [768, 332] width 1189 height 664
click at [795, 522] on link "6" at bounding box center [791, 525] width 17 height 16
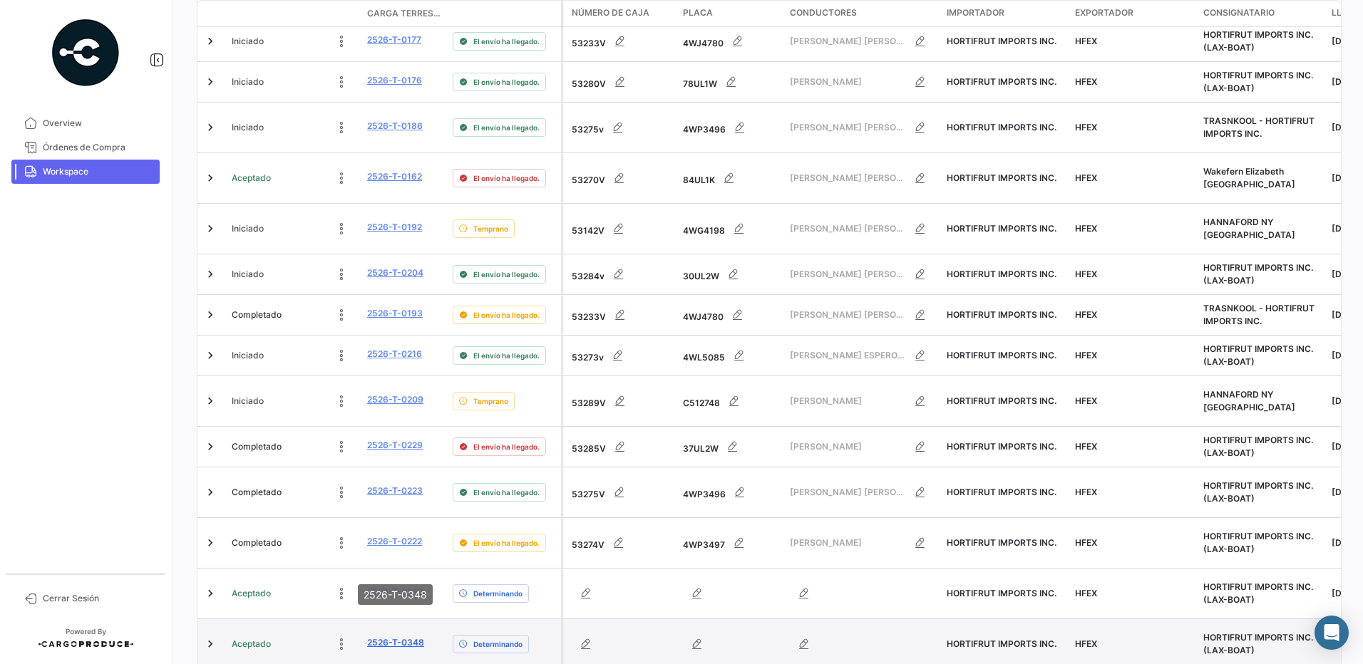
click at [393, 636] on link "2526-T-0348" at bounding box center [395, 642] width 57 height 13
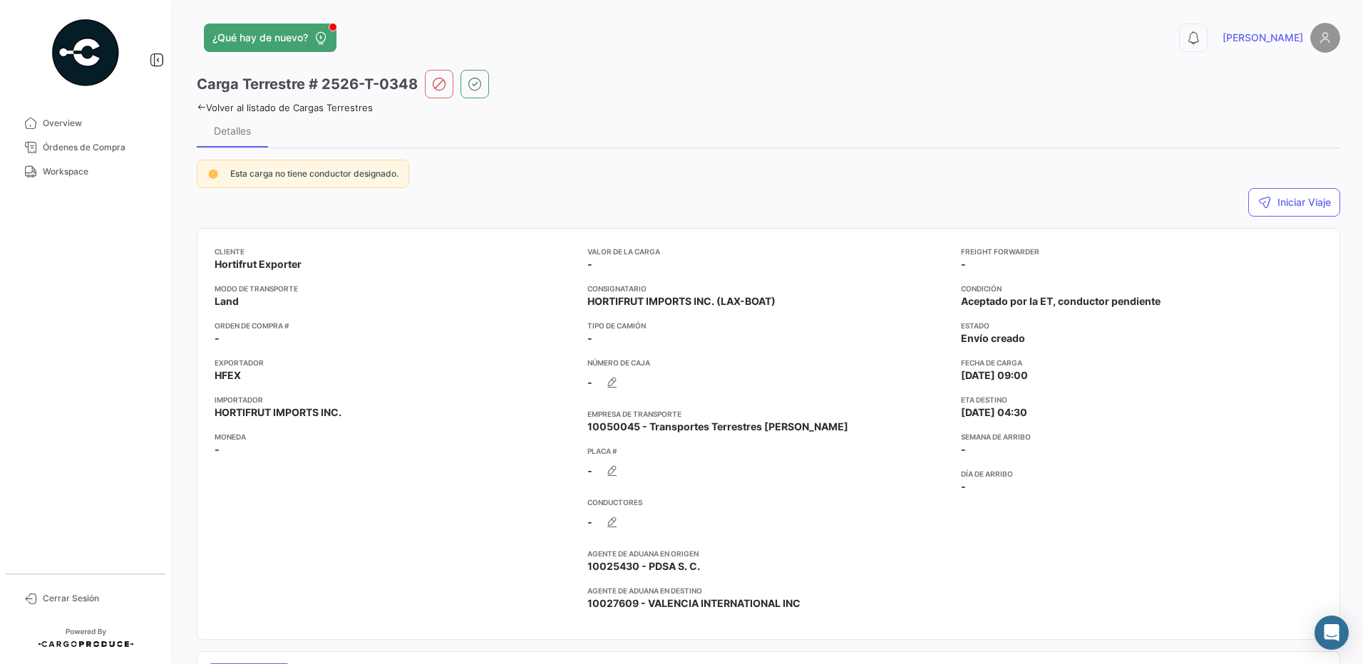
click at [199, 104] on icon at bounding box center [201, 107] width 9 height 9
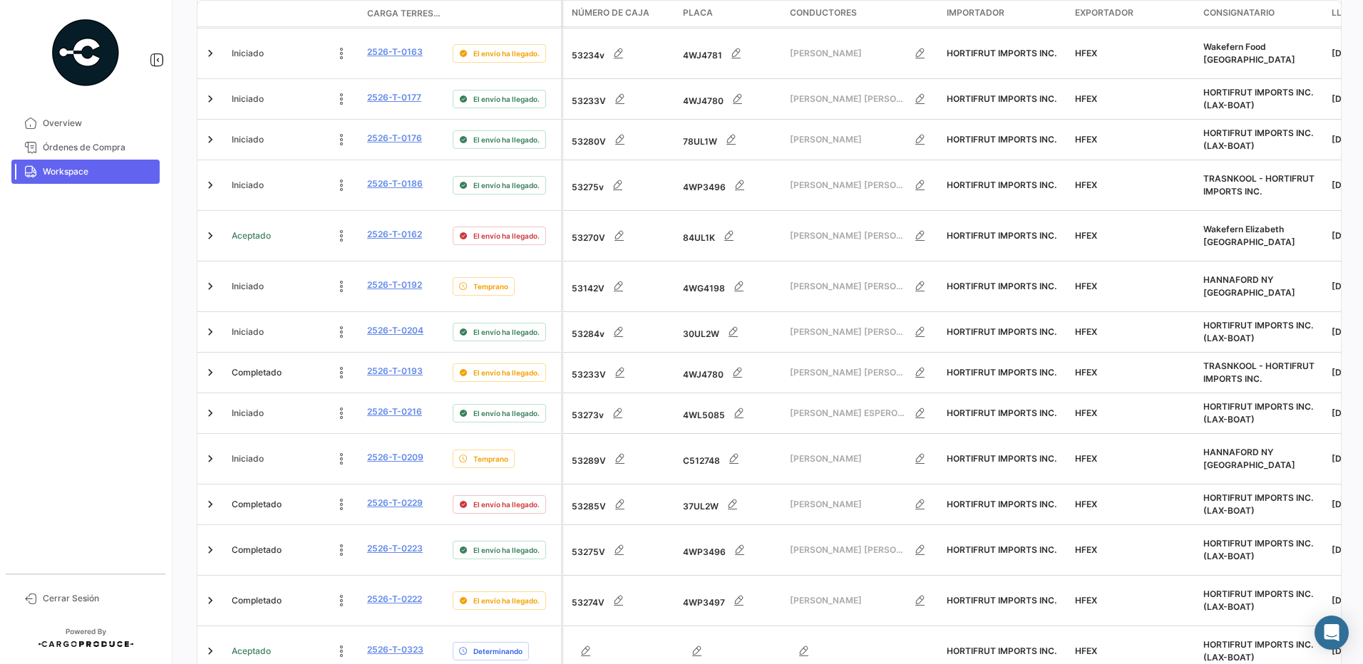
scroll to position [569, 0]
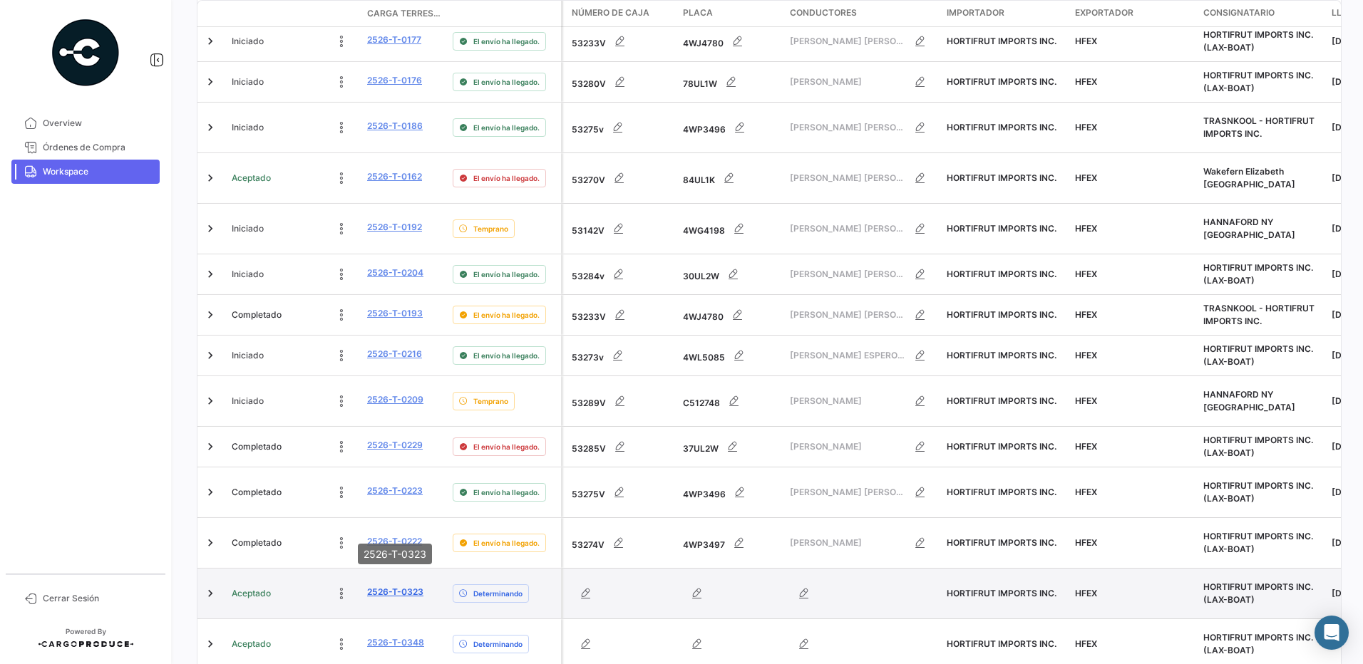
click at [406, 586] on link "2526-T-0323" at bounding box center [395, 592] width 56 height 13
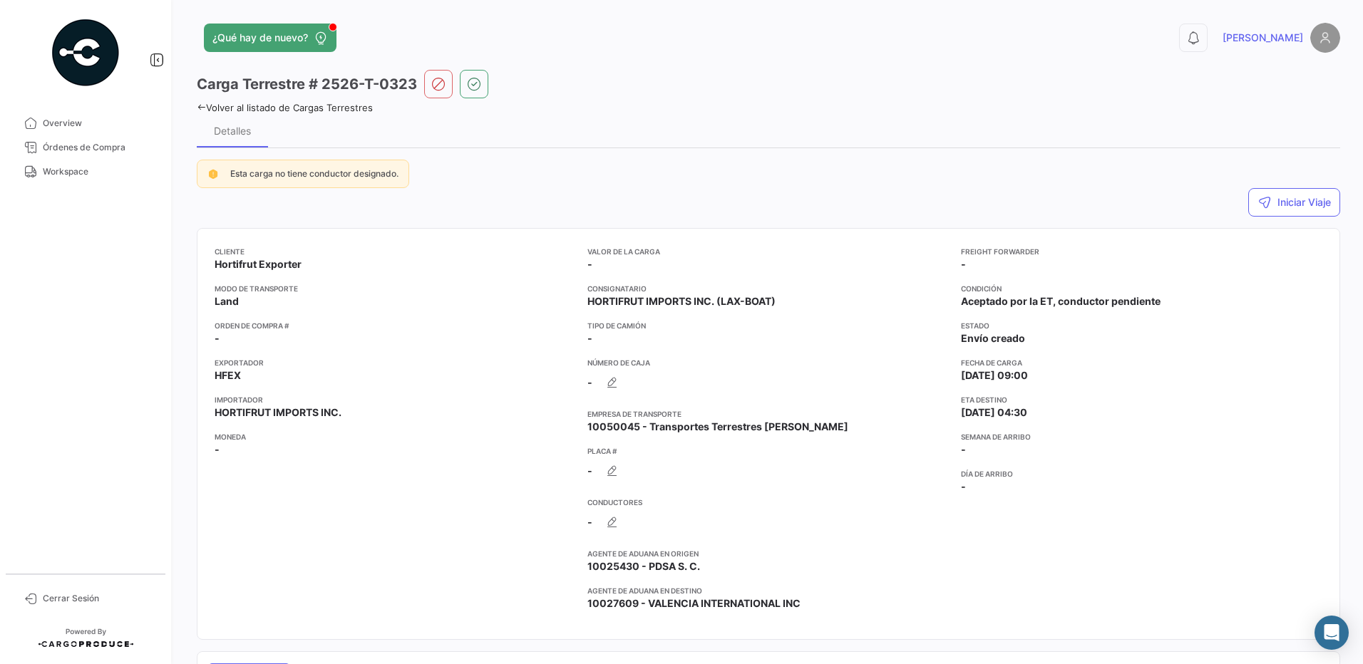
click at [202, 107] on icon at bounding box center [201, 107] width 9 height 9
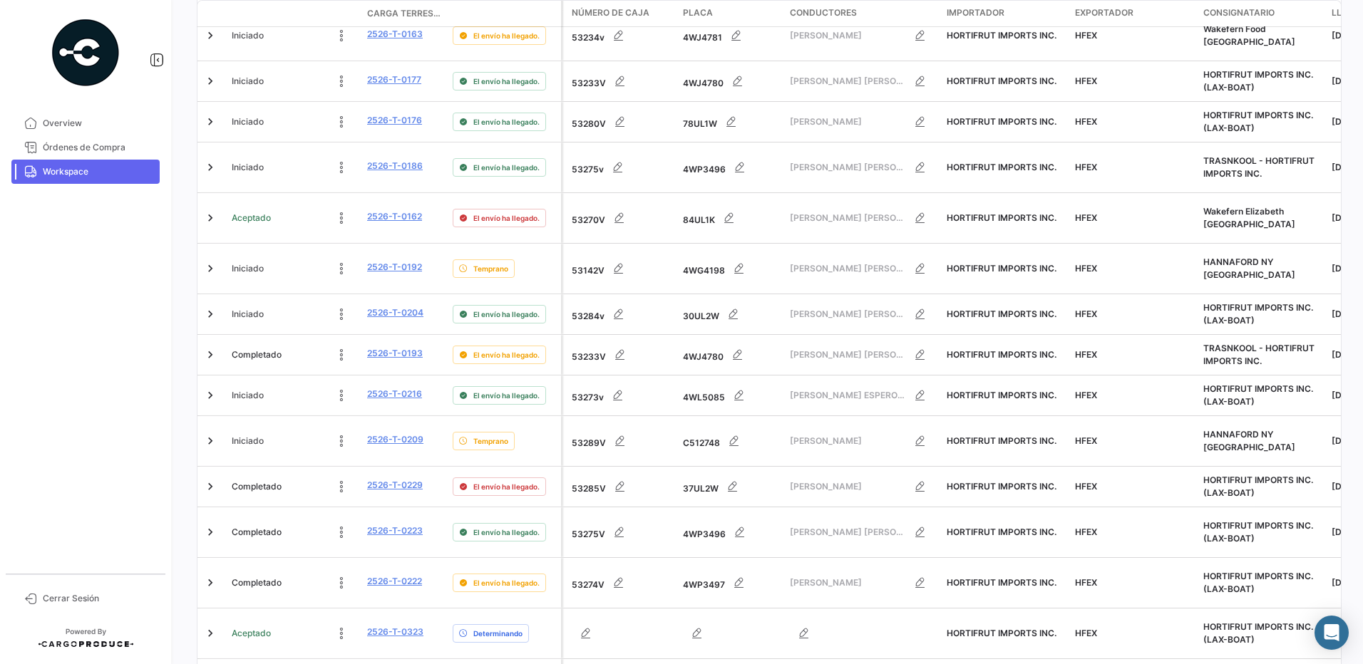
scroll to position [569, 0]
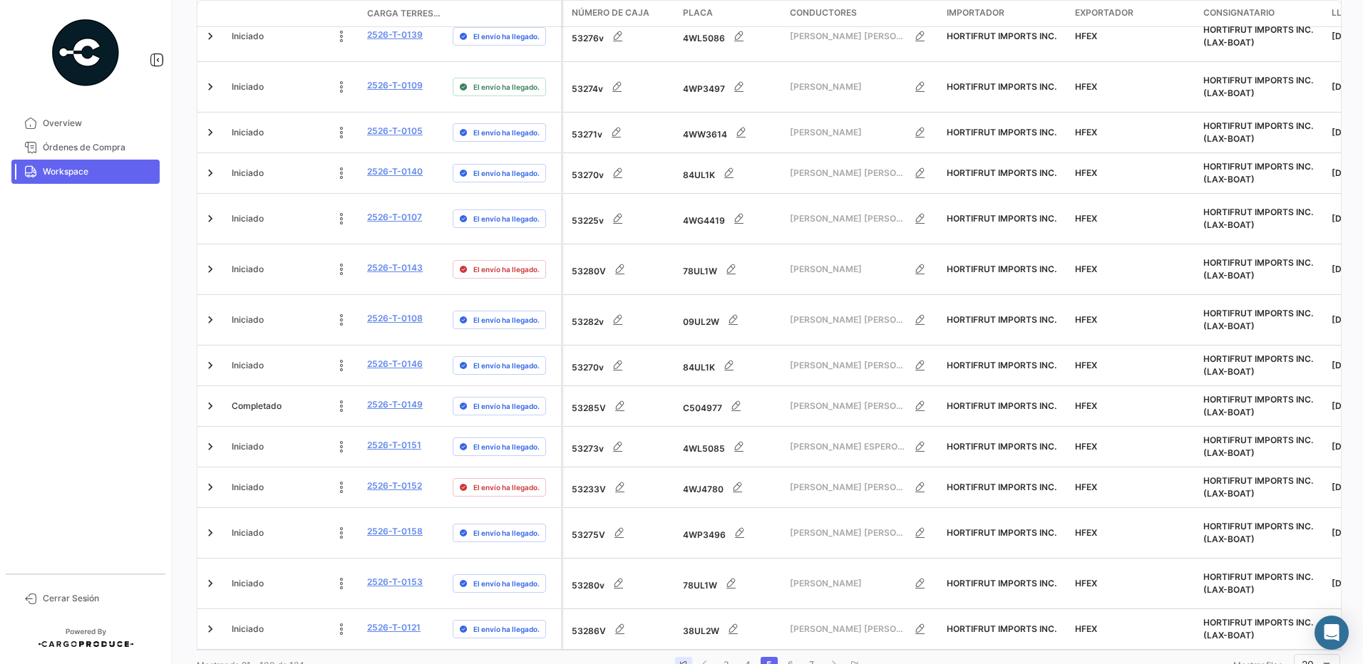
scroll to position [540, 0]
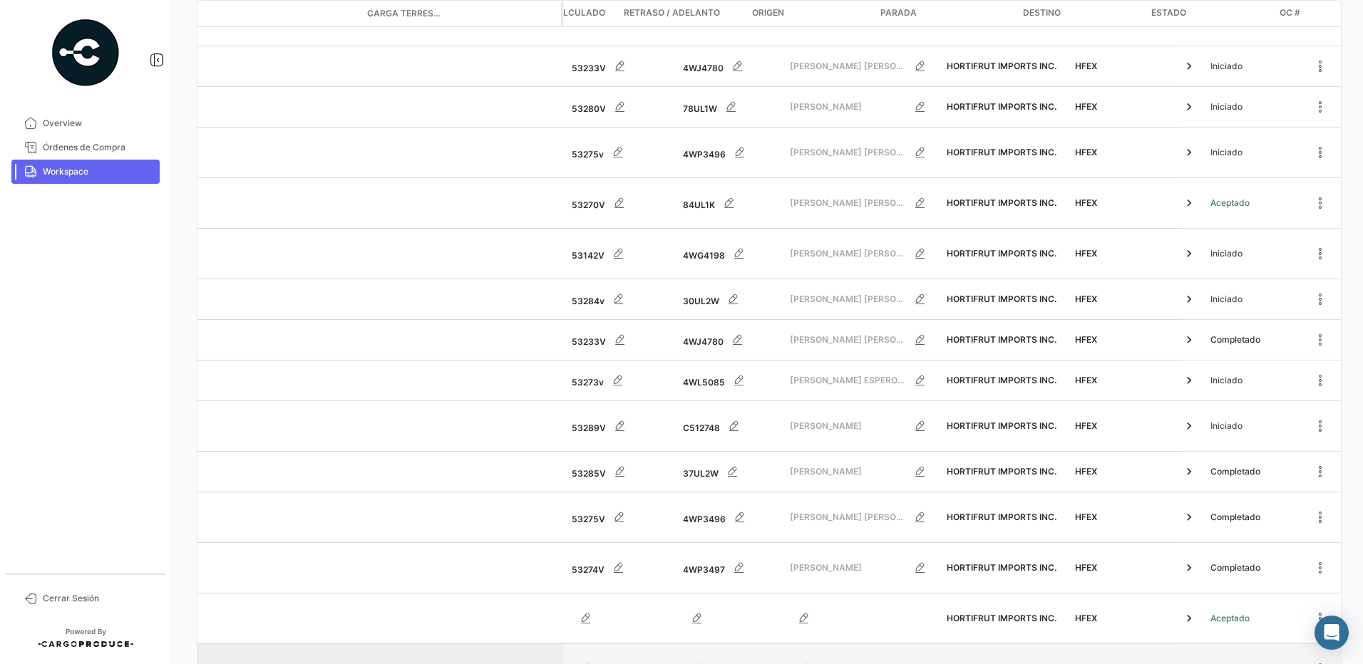
scroll to position [0, 994]
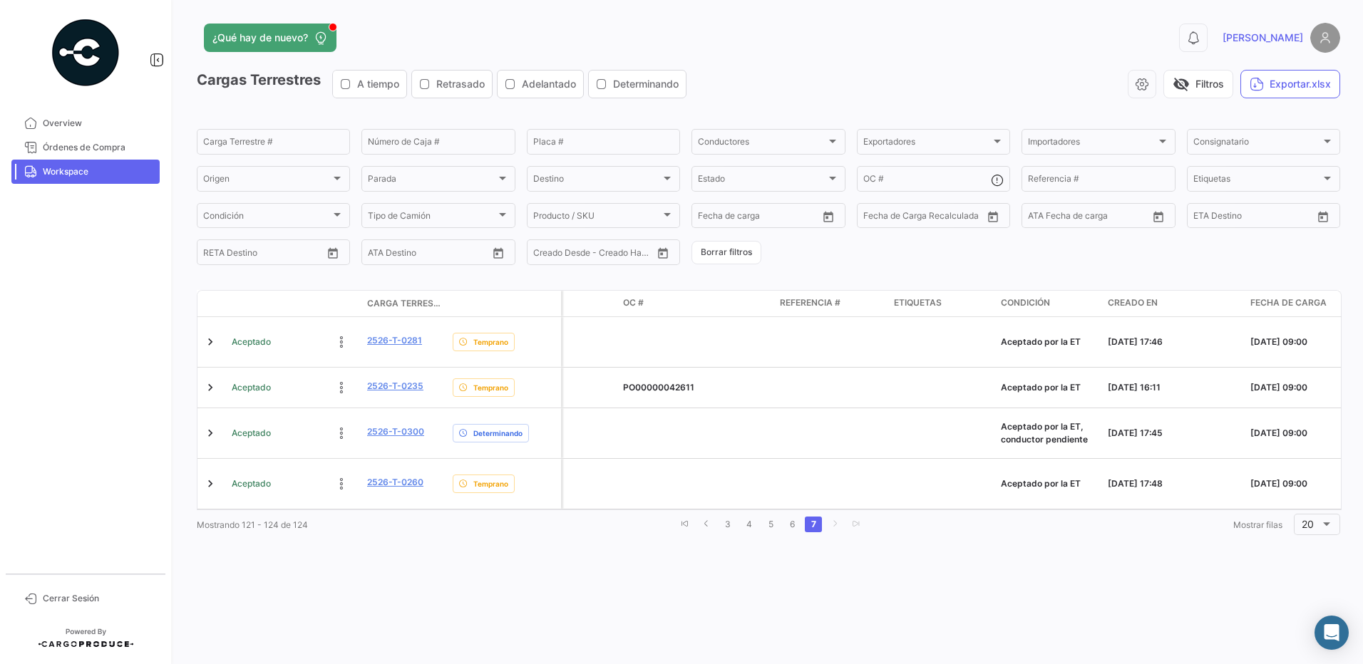
scroll to position [0, 1795]
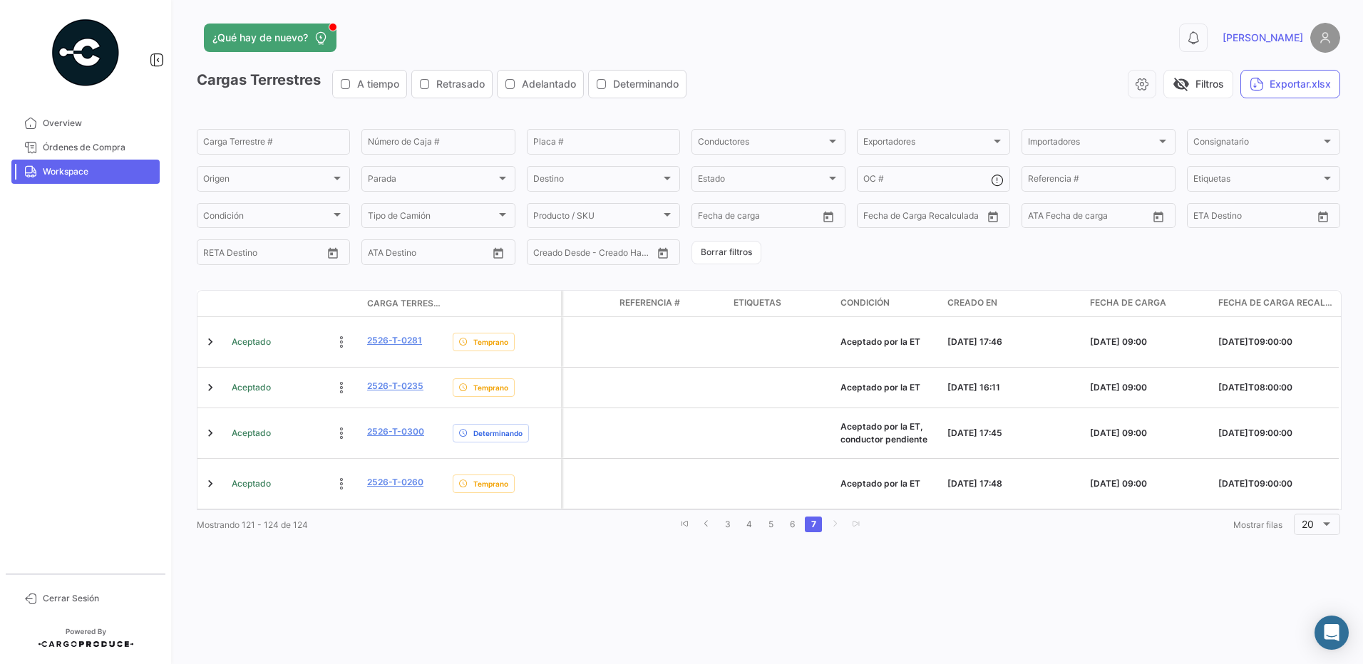
click at [1111, 564] on div "¿Qué hay de nuevo? 0 [PERSON_NAME] Terrestres A tiempo Retrasado Adelantado Det…" at bounding box center [768, 332] width 1189 height 664
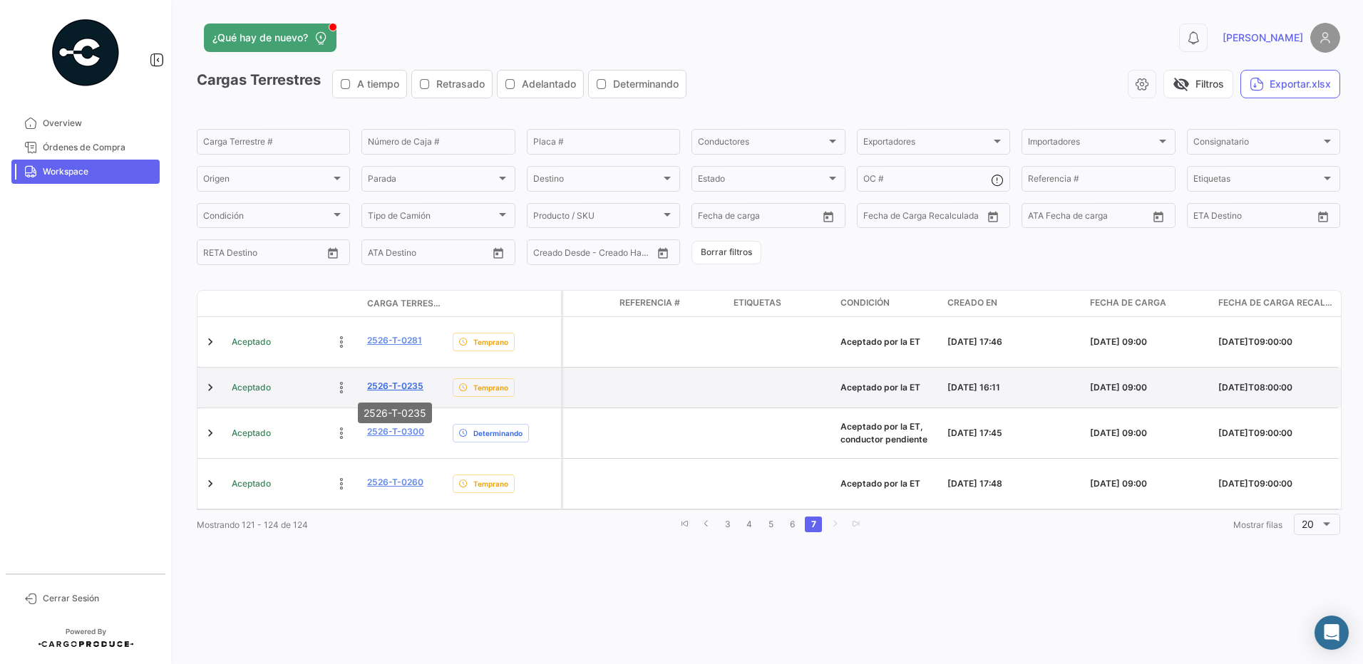
click at [411, 382] on link "2526-T-0235" at bounding box center [395, 386] width 56 height 13
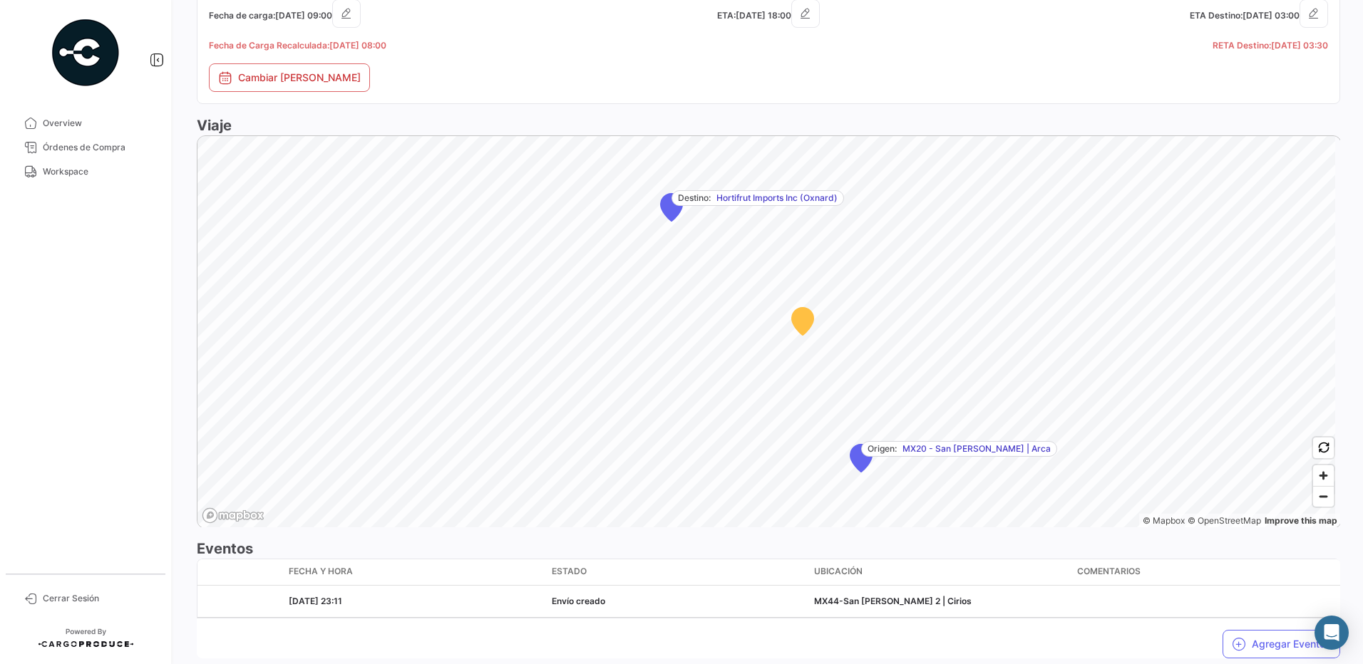
scroll to position [778, 0]
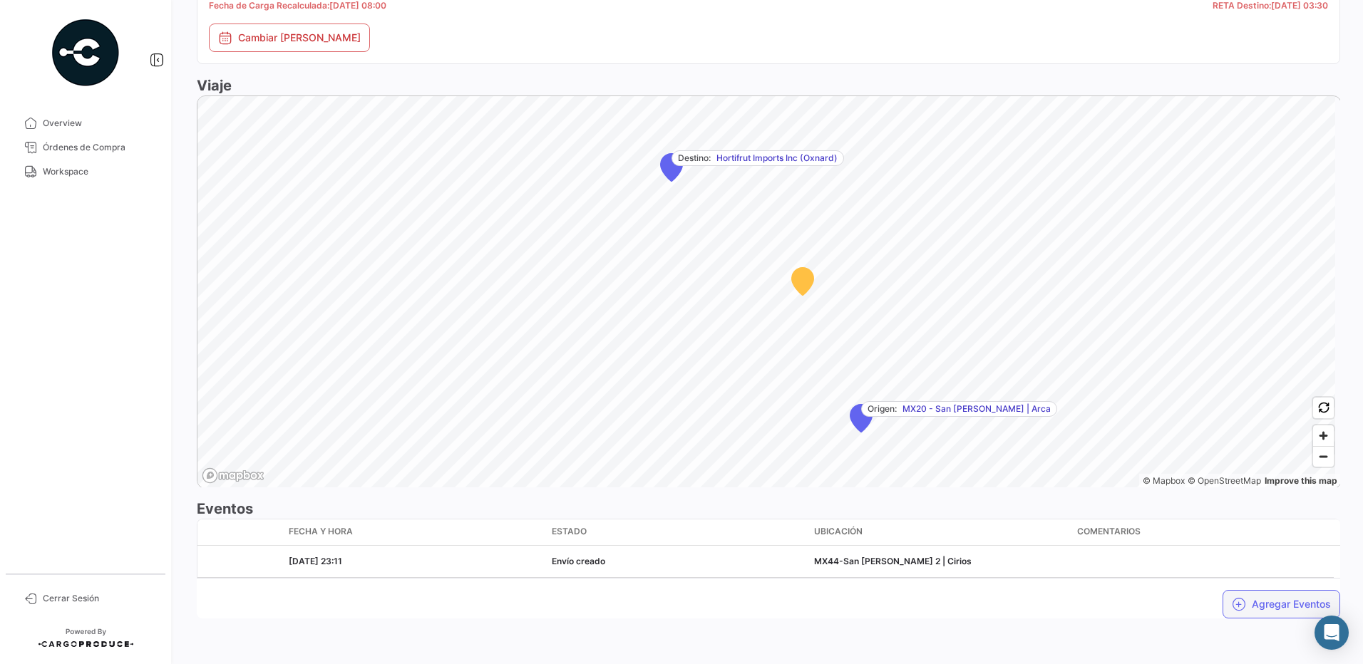
click at [1284, 609] on button "Agregar Eventos" at bounding box center [1281, 604] width 118 height 29
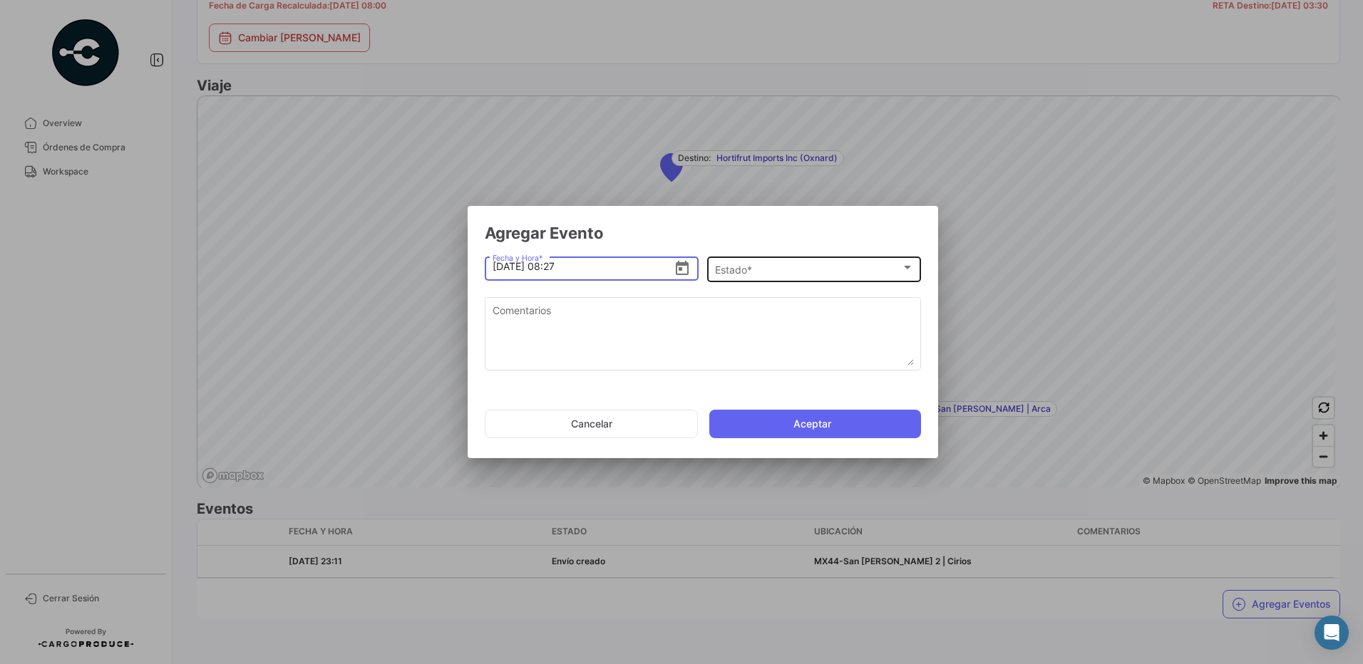
click at [746, 270] on span "Estado *" at bounding box center [808, 270] width 186 height 12
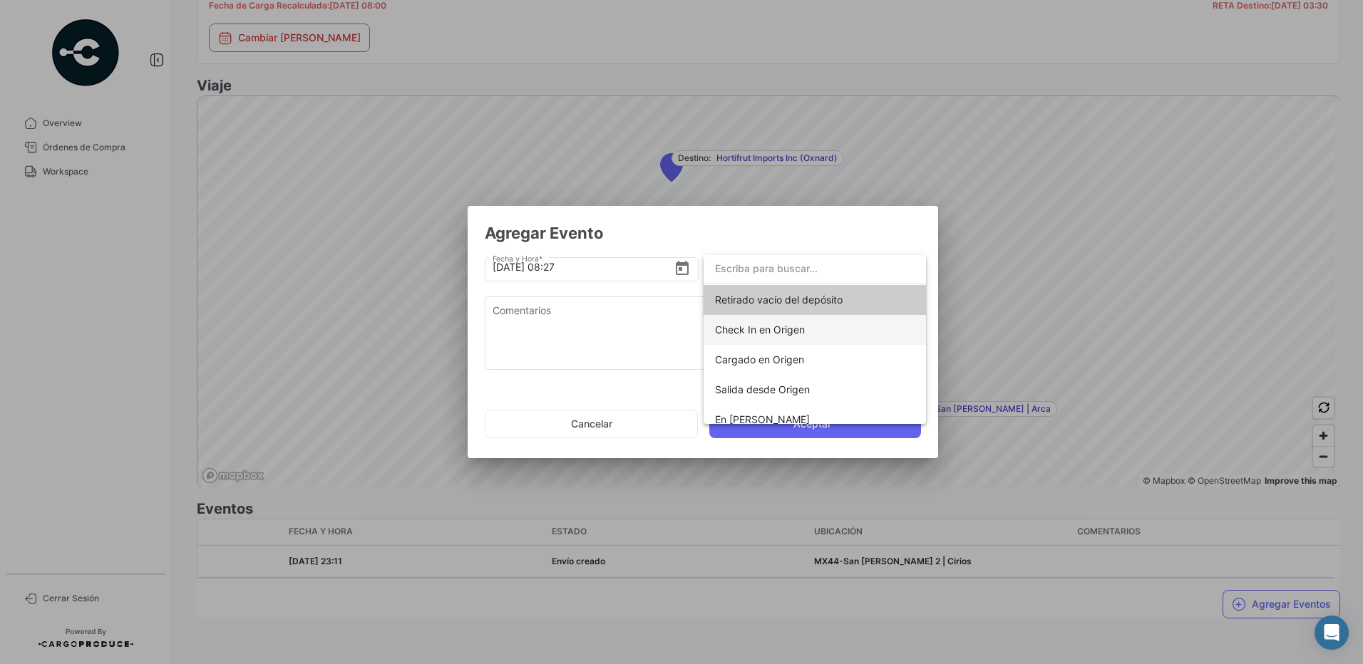
click at [820, 327] on span "Check In en Origen" at bounding box center [815, 330] width 200 height 30
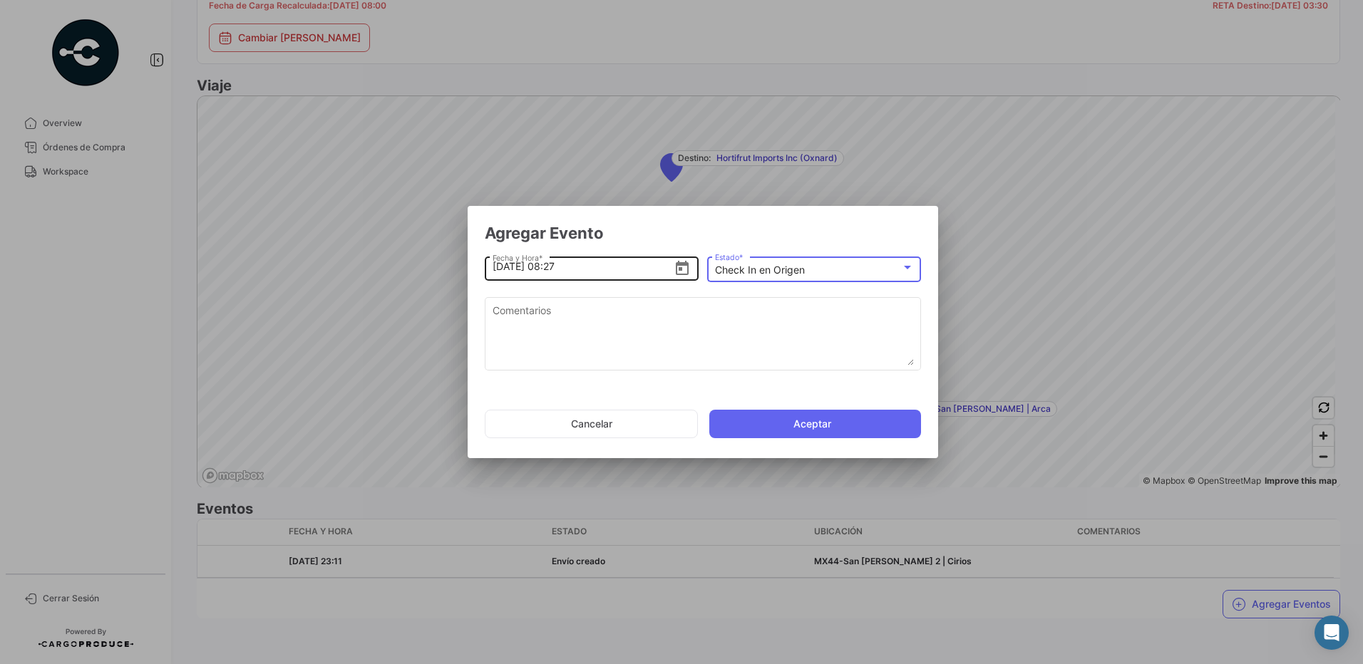
click at [686, 269] on icon "Open calendar" at bounding box center [682, 268] width 17 height 17
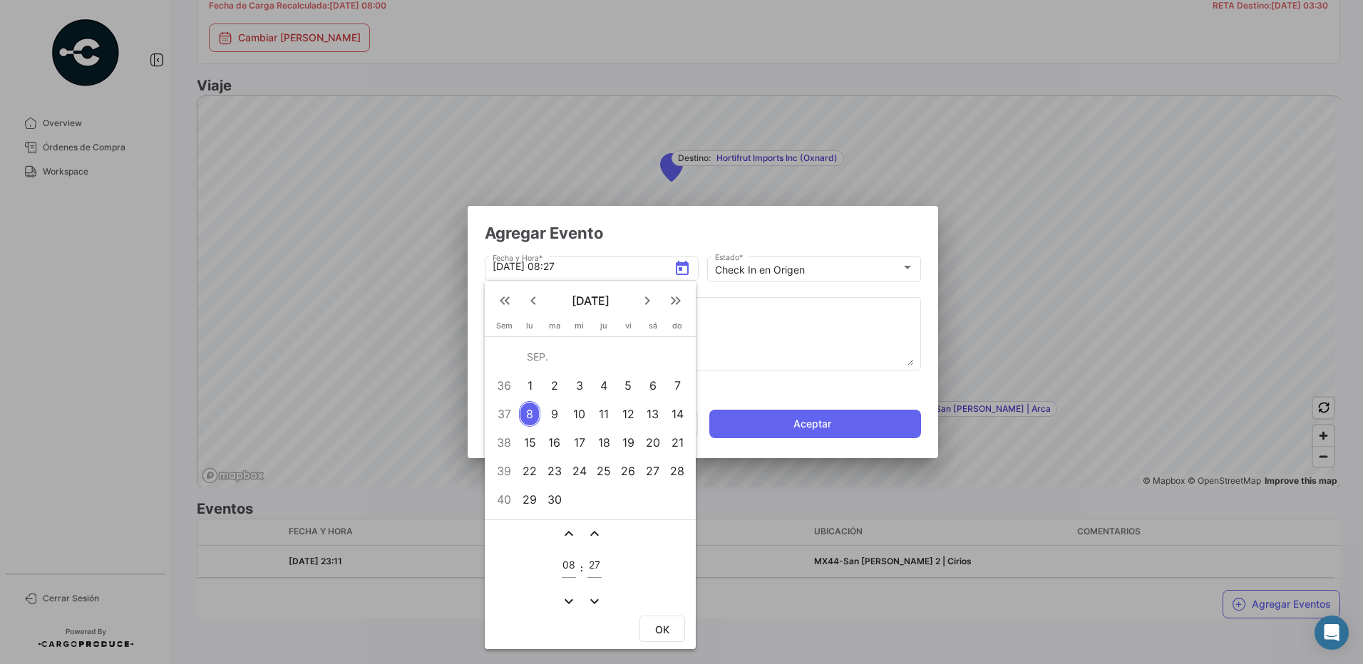
click at [684, 386] on div "7" at bounding box center [677, 386] width 23 height 26
click at [655, 629] on span "OK" at bounding box center [662, 630] width 14 height 12
type input "[DATE] 08:27"
